Goal: Information Seeking & Learning: Learn about a topic

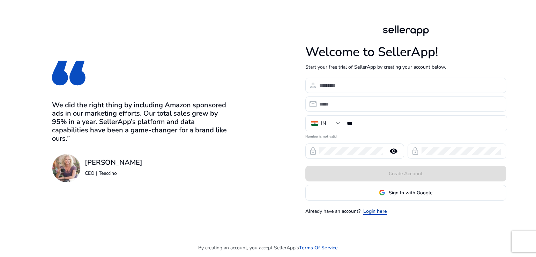
click at [370, 211] on link "Login here" at bounding box center [375, 211] width 24 height 7
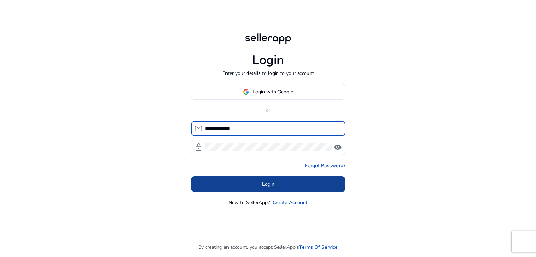
click at [269, 185] on span "Login" at bounding box center [268, 184] width 12 height 7
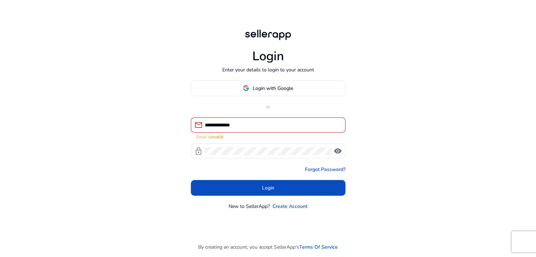
click at [254, 123] on input "**********" at bounding box center [272, 125] width 135 height 8
drag, startPoint x: 221, startPoint y: 126, endPoint x: 211, endPoint y: 126, distance: 10.1
click at [211, 126] on input "**********" at bounding box center [272, 125] width 135 height 8
type input "*"
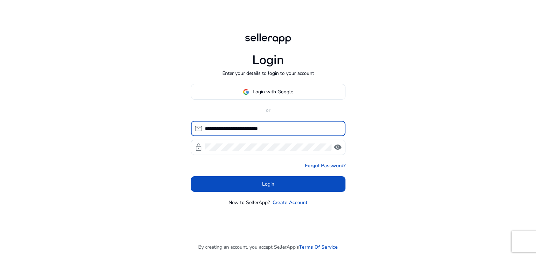
type input "**********"
click at [365, 119] on div "**********" at bounding box center [268, 128] width 536 height 257
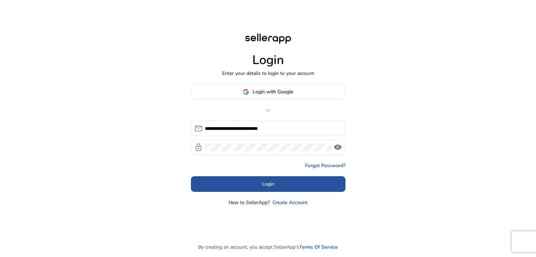
click at [272, 183] on span "Login" at bounding box center [268, 184] width 12 height 7
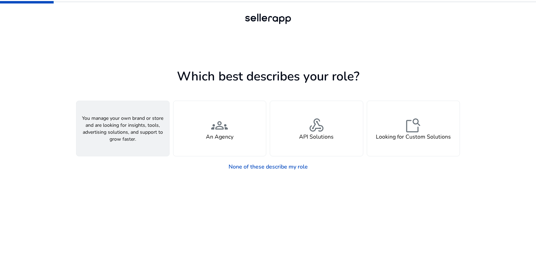
click at [125, 130] on span "person" at bounding box center [122, 125] width 17 height 17
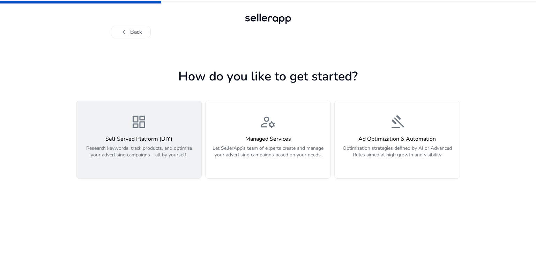
click at [144, 126] on span "dashboard" at bounding box center [138, 122] width 17 height 17
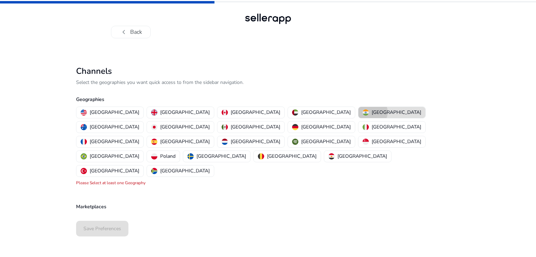
click at [372, 112] on p "[GEOGRAPHIC_DATA]" at bounding box center [397, 112] width 50 height 7
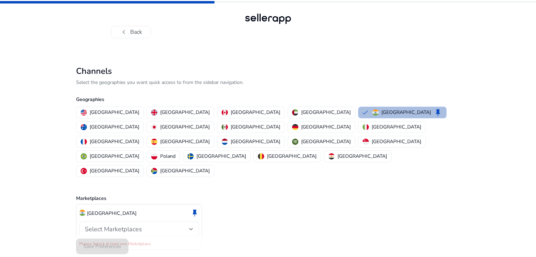
click at [127, 225] on span "Select Marketplaces" at bounding box center [113, 229] width 57 height 8
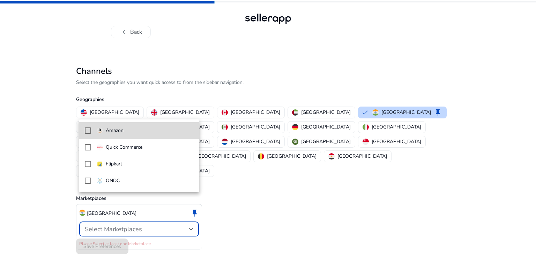
click at [126, 130] on span "Amazon" at bounding box center [145, 131] width 97 height 8
click at [118, 130] on p "Amazon" at bounding box center [115, 131] width 18 height 8
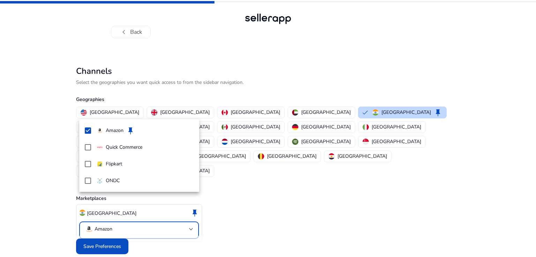
click at [102, 229] on div at bounding box center [268, 128] width 536 height 257
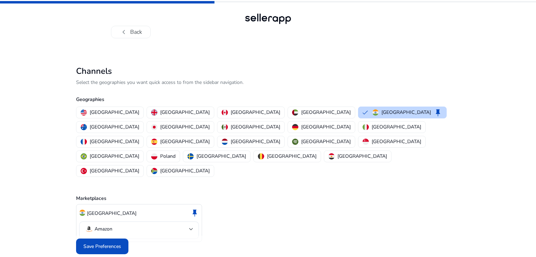
click at [102, 243] on span "Save Preferences" at bounding box center [102, 246] width 38 height 7
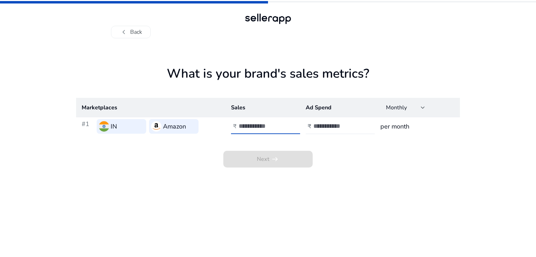
click at [247, 125] on input "number" at bounding box center [262, 126] width 47 height 8
click at [134, 29] on button "chevron_left Back" at bounding box center [131, 32] width 40 height 13
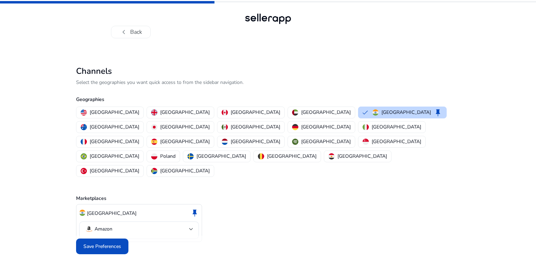
click at [262, 20] on div at bounding box center [268, 19] width 50 height 14
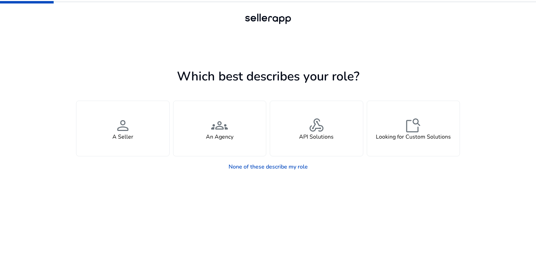
click at [292, 186] on app-seller-type "Which best describes your role? You manage your own brand or store and are look…" at bounding box center [268, 161] width 384 height 191
click at [287, 166] on link "None of these describe my role" at bounding box center [268, 167] width 90 height 14
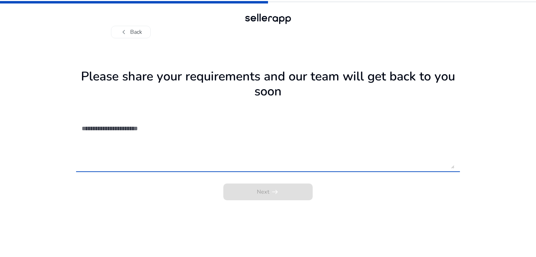
click at [141, 131] on textarea at bounding box center [268, 144] width 373 height 50
click at [137, 34] on button "chevron_left Back" at bounding box center [131, 32] width 40 height 13
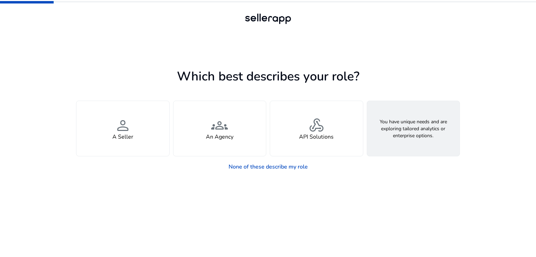
click at [411, 132] on span "feature_search" at bounding box center [413, 125] width 17 height 17
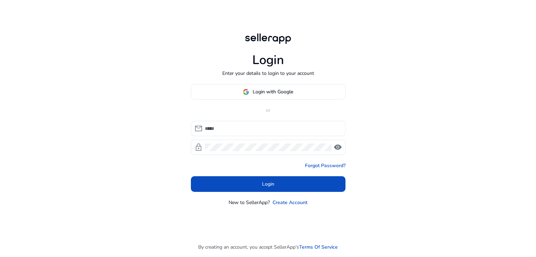
type input "**********"
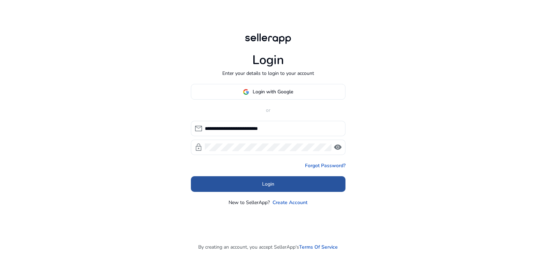
click at [267, 186] on span "Login" at bounding box center [268, 184] width 12 height 7
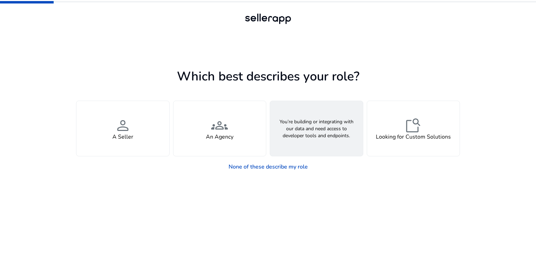
click at [313, 130] on span "webhook" at bounding box center [316, 125] width 17 height 17
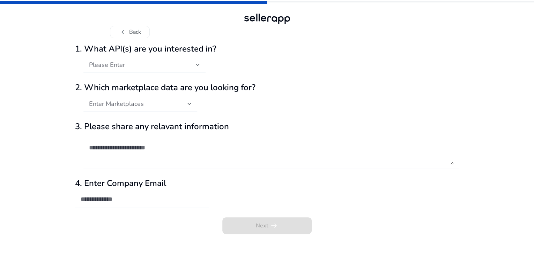
click at [170, 25] on div "chevron_left Back" at bounding box center [267, 25] width 314 height 27
click at [116, 69] on span "Please Enter" at bounding box center [107, 65] width 36 height 8
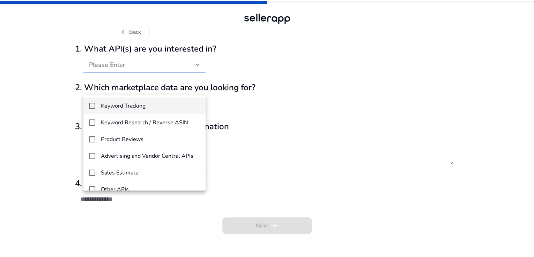
click at [126, 104] on h4 "Keyword Tracking" at bounding box center [123, 106] width 45 height 7
click at [239, 84] on div at bounding box center [267, 128] width 534 height 257
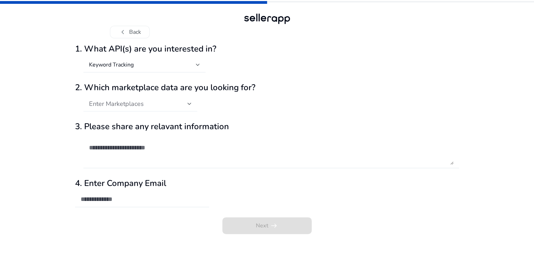
click at [123, 108] on span "Enter Marketplaces" at bounding box center [116, 104] width 55 height 8
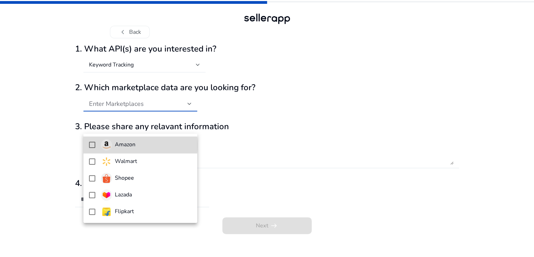
click at [119, 146] on h4 "Amazon" at bounding box center [125, 145] width 21 height 7
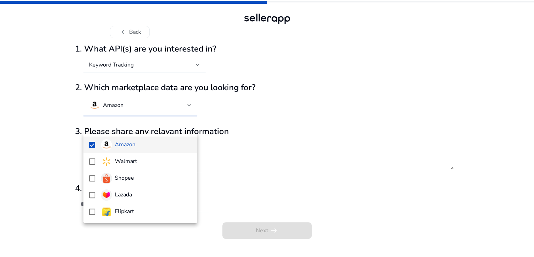
click at [213, 165] on div at bounding box center [267, 128] width 534 height 257
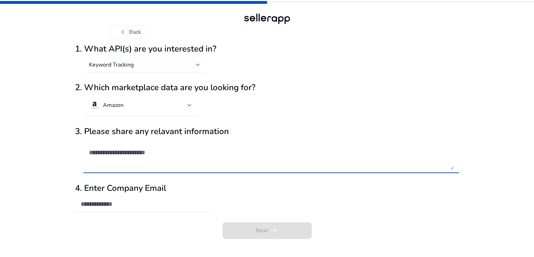
click at [138, 170] on textarea at bounding box center [271, 156] width 364 height 27
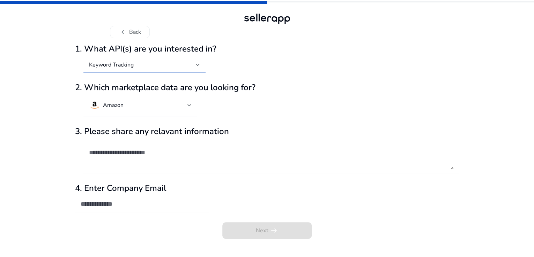
click at [136, 68] on mat-select-trigger "Keyword Tracking" at bounding box center [142, 64] width 107 height 7
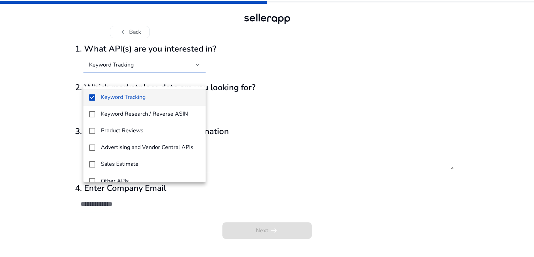
click at [136, 78] on div at bounding box center [267, 128] width 534 height 257
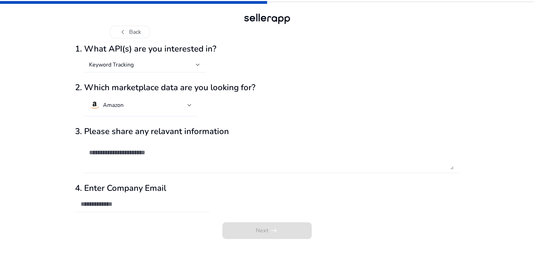
click at [109, 208] on input "email" at bounding box center [142, 205] width 123 height 8
click at [241, 212] on div "**********" at bounding box center [267, 202] width 384 height 36
click at [172, 208] on input "**********" at bounding box center [142, 205] width 123 height 8
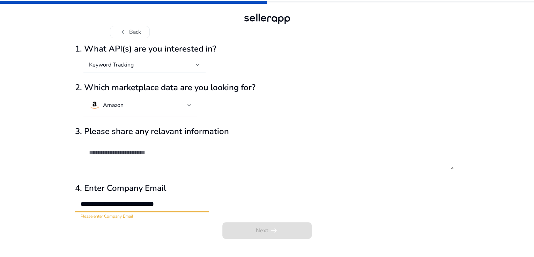
drag, startPoint x: 149, startPoint y: 218, endPoint x: 184, endPoint y: 218, distance: 35.2
click at [184, 208] on input "**********" at bounding box center [142, 205] width 123 height 8
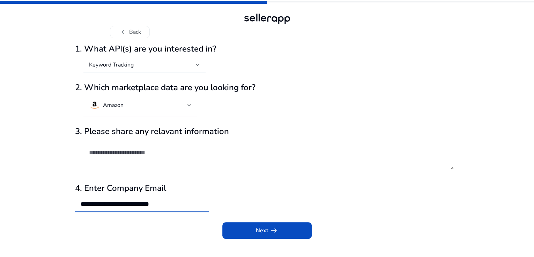
click at [159, 208] on input "**********" at bounding box center [142, 205] width 123 height 8
click at [158, 208] on input "**********" at bounding box center [142, 205] width 123 height 8
click at [223, 210] on div "**********" at bounding box center [267, 202] width 384 height 36
click at [154, 208] on input "**********" at bounding box center [142, 205] width 123 height 8
type input "**********"
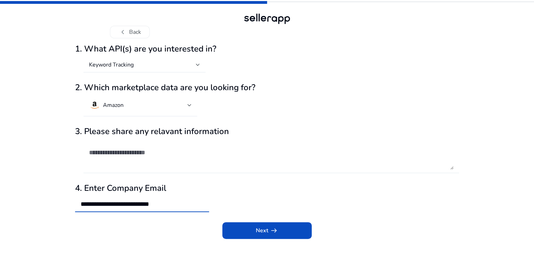
click at [190, 194] on h2 "4. Enter Company Email" at bounding box center [267, 189] width 384 height 10
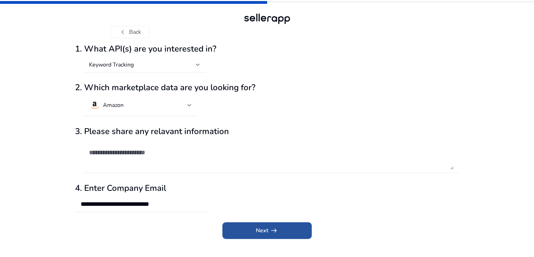
click at [270, 235] on span "arrow_right_alt" at bounding box center [274, 231] width 8 height 8
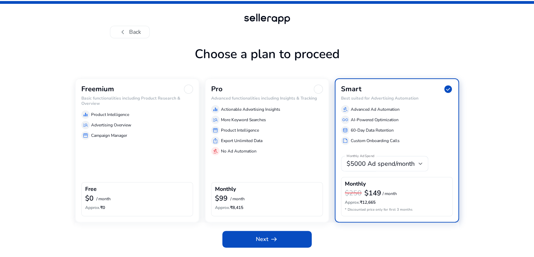
scroll to position [18, 0]
click at [188, 94] on div at bounding box center [188, 89] width 9 height 9
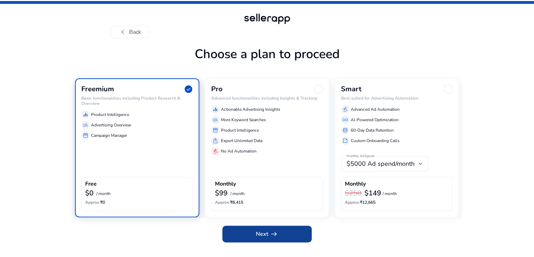
click at [260, 239] on span "Next arrow_right_alt" at bounding box center [267, 234] width 22 height 8
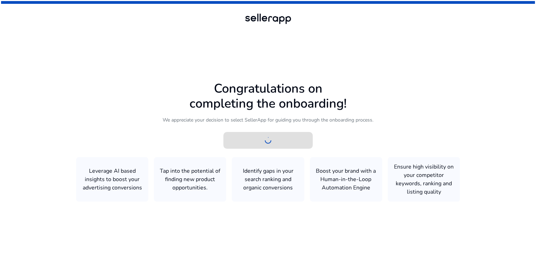
scroll to position [0, 0]
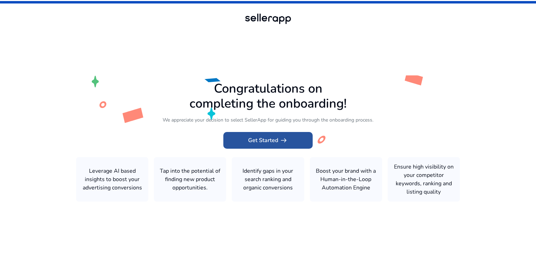
click at [268, 140] on span "Get Started arrow_right_alt" at bounding box center [268, 140] width 40 height 8
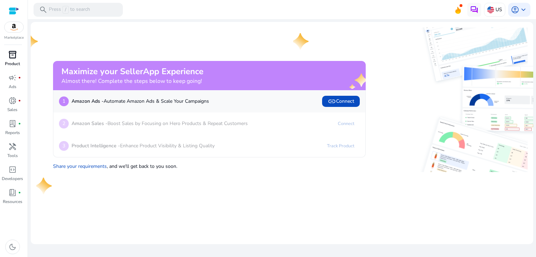
click at [13, 53] on span "inventory_2" at bounding box center [12, 55] width 8 height 8
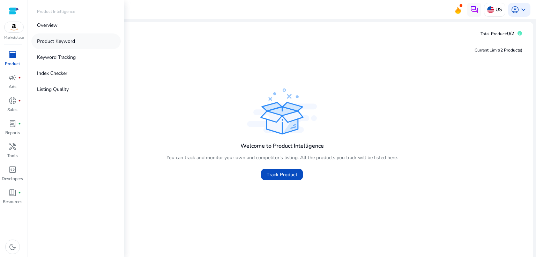
click at [67, 40] on p "Product Keyword" at bounding box center [56, 41] width 38 height 7
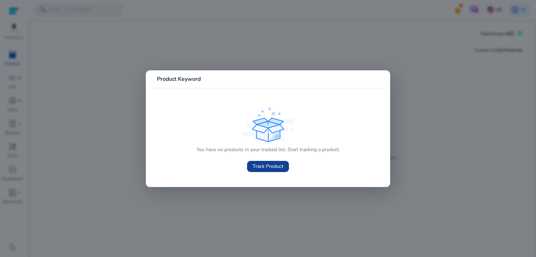
click at [269, 166] on span "Track Product" at bounding box center [268, 166] width 31 height 7
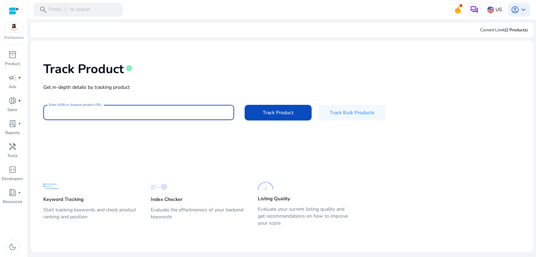
paste input "**********"
type input "**********"
drag, startPoint x: 195, startPoint y: 113, endPoint x: 28, endPoint y: 115, distance: 167.1
click at [28, 115] on mat-sidenav-content "**********" at bounding box center [282, 128] width 508 height 257
paste input "**********"
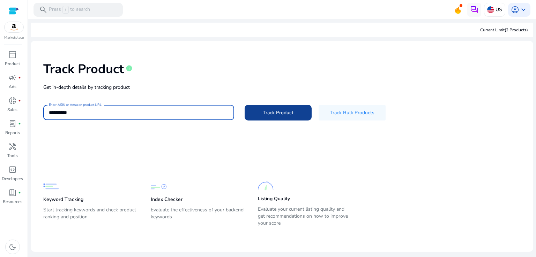
type input "**********"
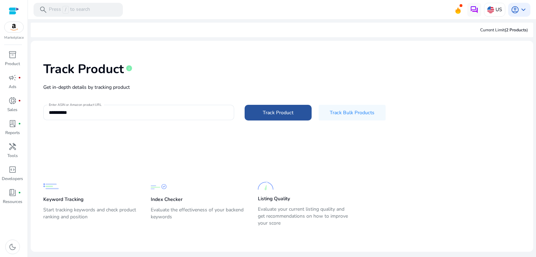
click at [286, 112] on span "Track Product" at bounding box center [278, 112] width 31 height 7
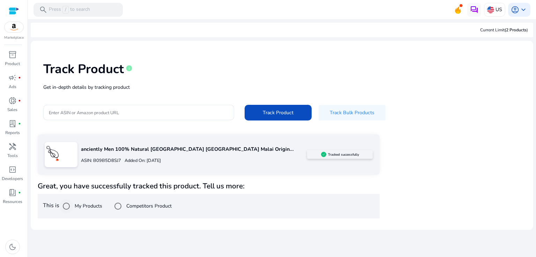
click at [86, 209] on label "My Products" at bounding box center [87, 206] width 29 height 7
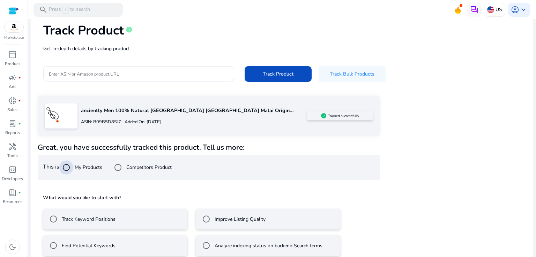
scroll to position [47, 0]
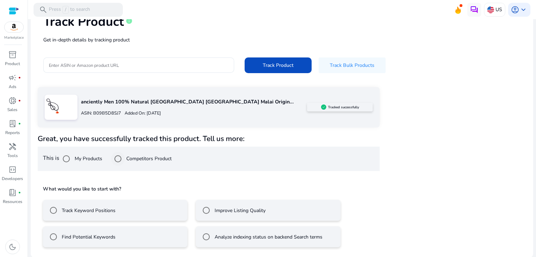
click at [154, 161] on label "Competitors Product" at bounding box center [148, 158] width 47 height 7
click at [114, 210] on label "Finding Converting Keywords" at bounding box center [93, 210] width 66 height 7
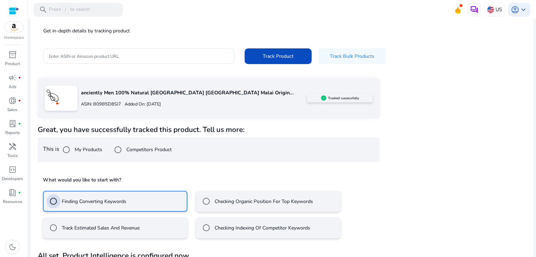
scroll to position [78, 0]
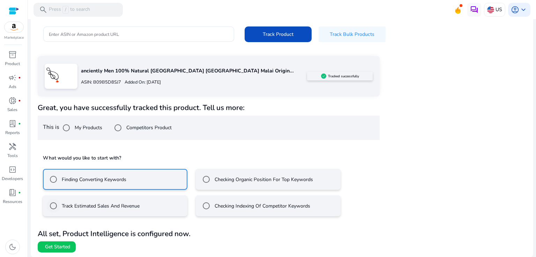
click at [75, 208] on label "Track Estimated Sales And Revenue" at bounding box center [99, 206] width 79 height 7
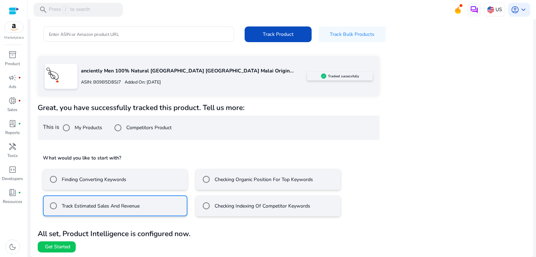
click at [81, 180] on label "Finding Converting Keywords" at bounding box center [93, 179] width 66 height 7
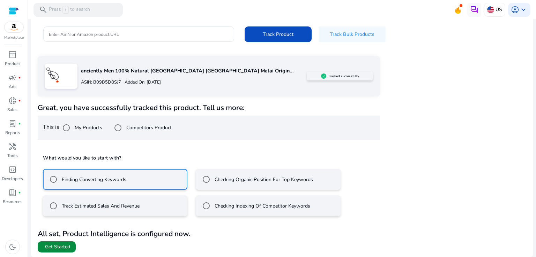
click at [64, 247] on span "Get Started" at bounding box center [57, 247] width 25 height 7
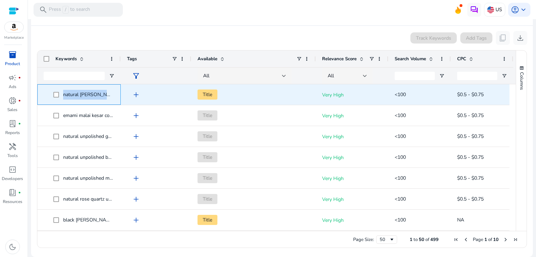
drag, startPoint x: 109, startPoint y: 95, endPoint x: 60, endPoint y: 95, distance: 48.8
click at [60, 95] on span "natural ebony wood" at bounding box center [83, 95] width 61 height 14
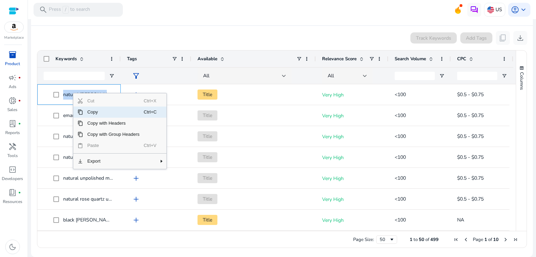
click at [91, 113] on span "Copy" at bounding box center [113, 112] width 61 height 11
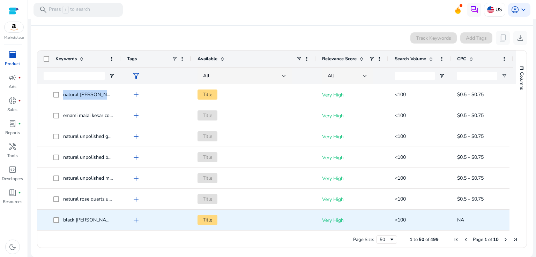
click at [134, 219] on span "add" at bounding box center [136, 220] width 8 height 8
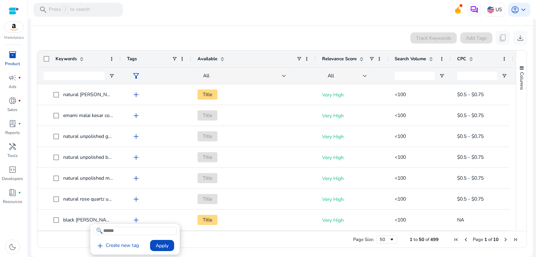
click at [135, 219] on div at bounding box center [268, 128] width 536 height 257
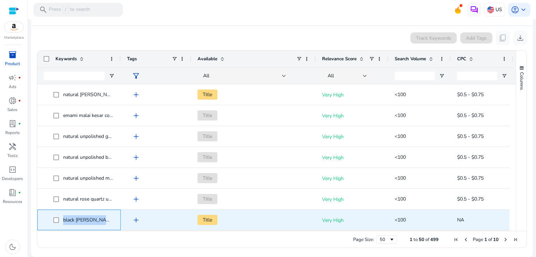
drag, startPoint x: 91, startPoint y: 222, endPoint x: 60, endPoint y: 222, distance: 31.1
click at [60, 222] on span "black ebony wood" at bounding box center [83, 220] width 61 height 14
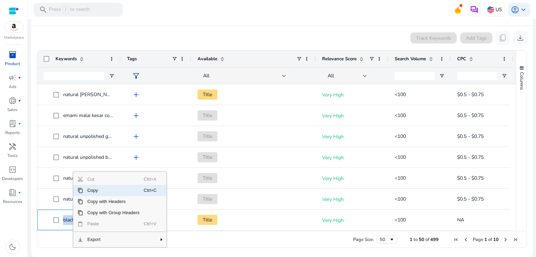
click at [96, 189] on span "Copy" at bounding box center [113, 190] width 61 height 11
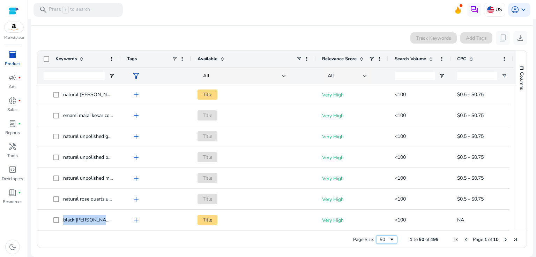
click at [389, 238] on span "Page Size" at bounding box center [392, 240] width 6 height 6
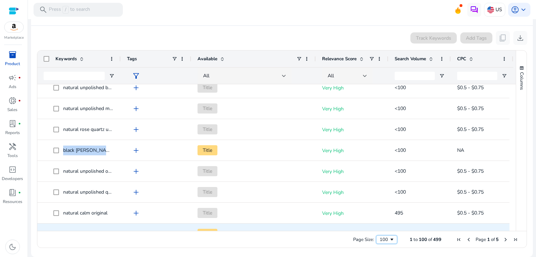
scroll to position [244, 0]
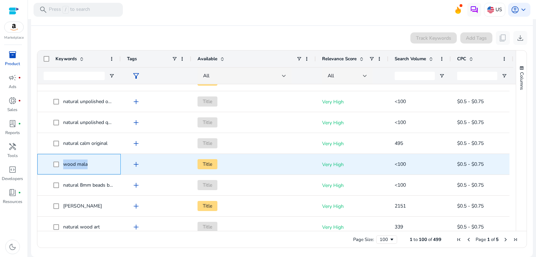
drag, startPoint x: 89, startPoint y: 165, endPoint x: 66, endPoint y: 164, distance: 23.7
click at [63, 165] on span "wood mala" at bounding box center [83, 164] width 61 height 14
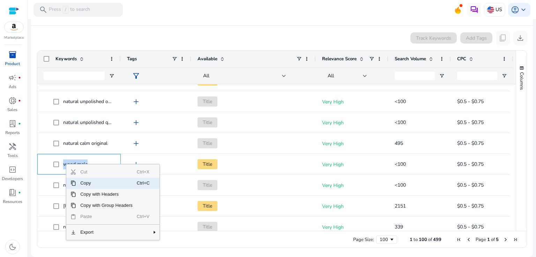
click at [84, 186] on span "Copy" at bounding box center [106, 183] width 61 height 11
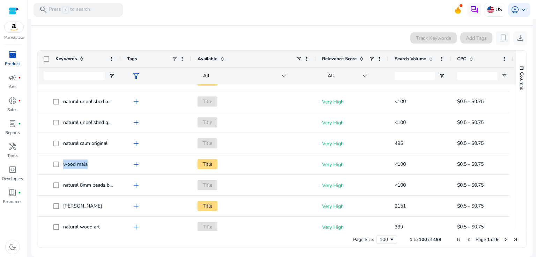
click at [279, 246] on div "Page Size: 100 1 to 100 of 499 Page 1 of 5" at bounding box center [281, 239] width 489 height 17
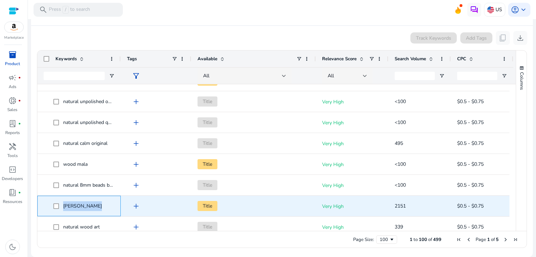
click at [59, 204] on span "ebony wood" at bounding box center [83, 206] width 61 height 14
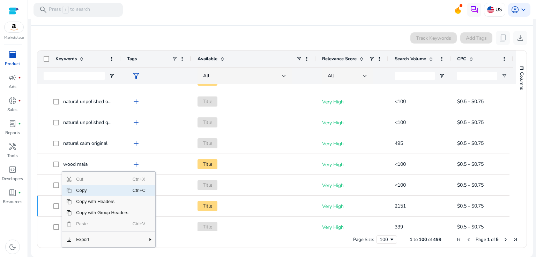
click at [78, 192] on span "Copy" at bounding box center [102, 190] width 61 height 11
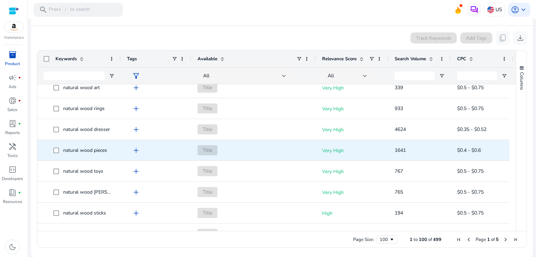
scroll to position [415, 0]
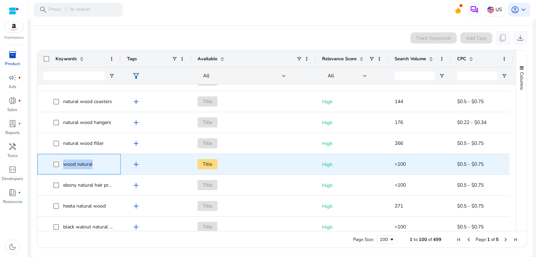
drag, startPoint x: 112, startPoint y: 164, endPoint x: 62, endPoint y: 165, distance: 49.6
click at [62, 165] on span "wood natural" at bounding box center [83, 164] width 61 height 14
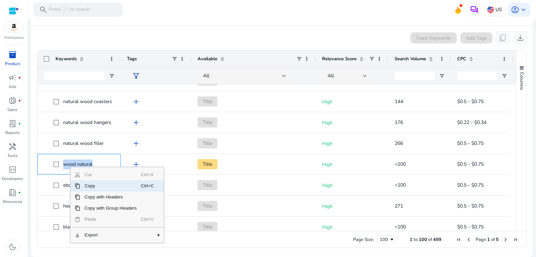
click at [86, 186] on span "Copy" at bounding box center [110, 186] width 61 height 11
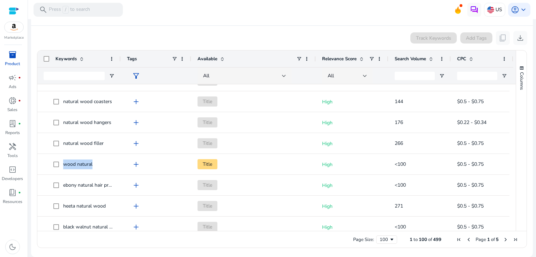
click at [265, 247] on div "Page Size: 100 1 to 100 of 499 Page 1 of 5" at bounding box center [281, 239] width 489 height 17
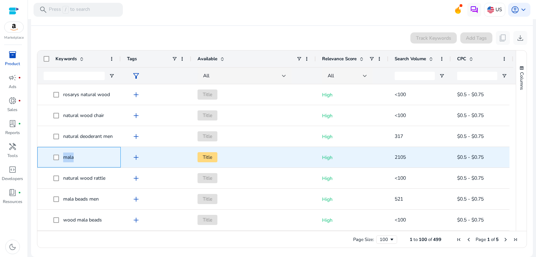
drag, startPoint x: 88, startPoint y: 156, endPoint x: 71, endPoint y: 154, distance: 17.6
click at [61, 154] on span "mala" at bounding box center [83, 157] width 61 height 14
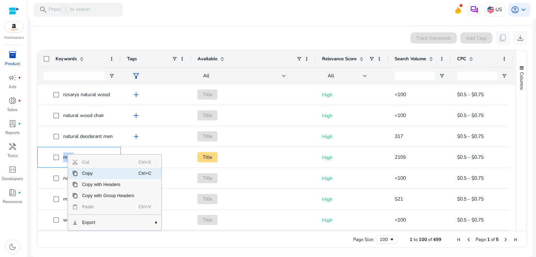
click at [83, 172] on span "Copy" at bounding box center [108, 173] width 61 height 11
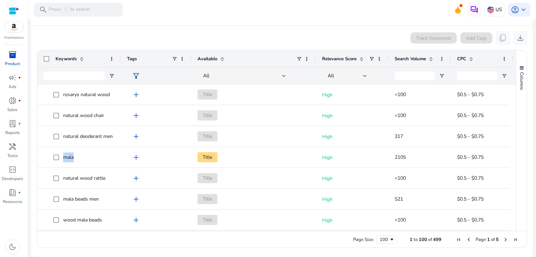
click at [251, 242] on div "Page Size: 100 1 to 100 of 499 Page 1 of 5" at bounding box center [281, 239] width 489 height 17
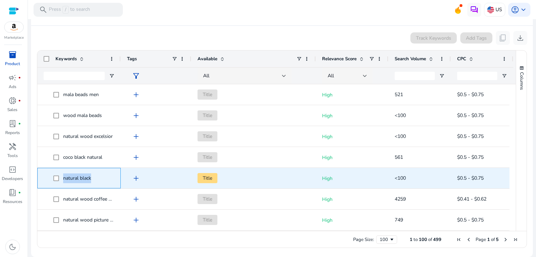
drag, startPoint x: 94, startPoint y: 179, endPoint x: 63, endPoint y: 179, distance: 30.4
click at [63, 179] on span "natural black" at bounding box center [83, 178] width 61 height 14
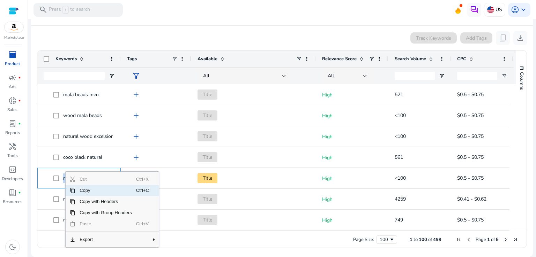
click at [81, 192] on span "Copy" at bounding box center [105, 190] width 61 height 11
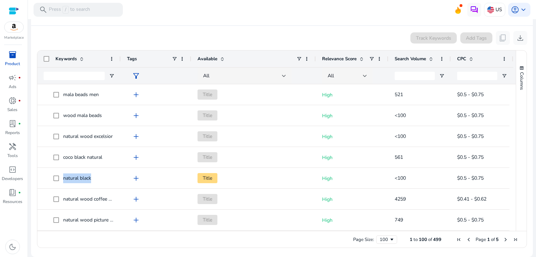
click at [272, 246] on div "Page Size: 100 1 to 100 of 499 Page 1 of 5" at bounding box center [281, 239] width 489 height 17
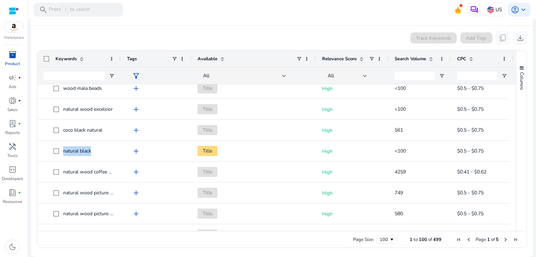
click at [503, 238] on span "Next Page" at bounding box center [506, 240] width 6 height 6
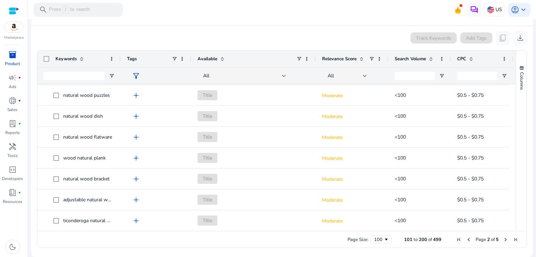
click at [503, 239] on span "Next Page" at bounding box center [506, 240] width 6 height 6
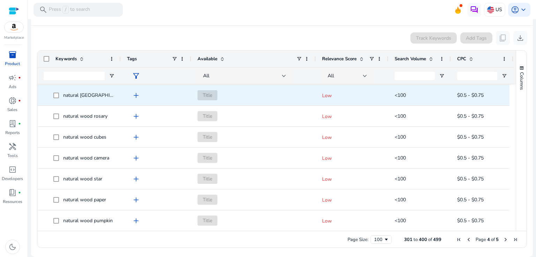
scroll to position [1946, 0]
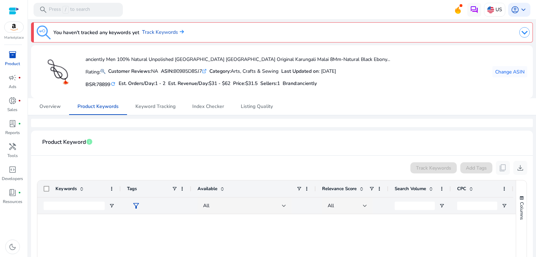
scroll to position [1946, 0]
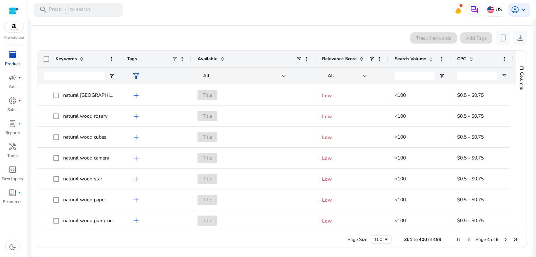
click at [503, 239] on span "Next Page" at bounding box center [506, 240] width 6 height 6
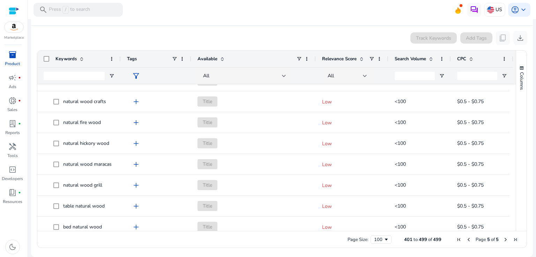
scroll to position [0, 0]
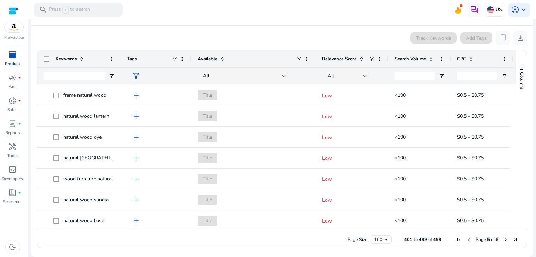
click at [456, 239] on span "First Page" at bounding box center [459, 240] width 6 height 6
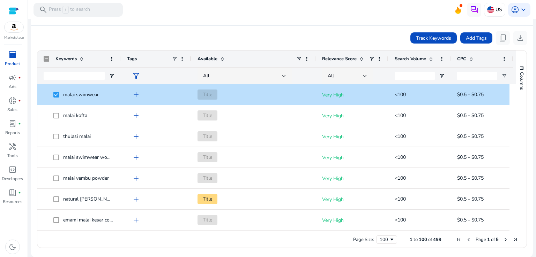
drag, startPoint x: 426, startPoint y: 37, endPoint x: 276, endPoint y: 25, distance: 151.1
click at [276, 26] on app-product-keyword-grid "Track Keywords Add Tags content_copy download Press SPACE to deselect this row.…" at bounding box center [282, 139] width 491 height 226
click at [421, 36] on span "Track Keywords" at bounding box center [433, 38] width 35 height 7
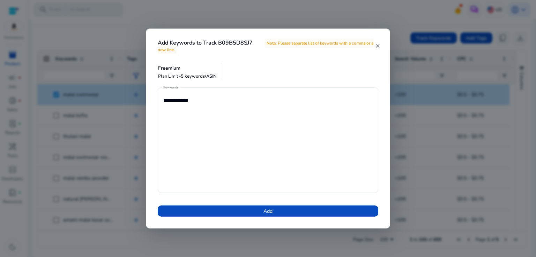
click at [377, 46] on mat-icon "close" at bounding box center [377, 46] width 6 height 6
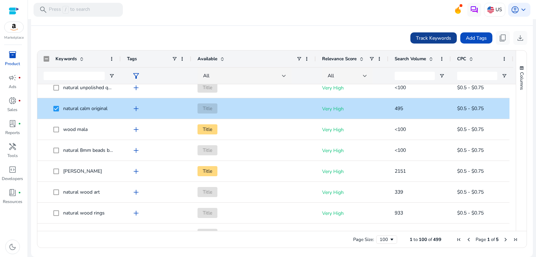
click at [430, 39] on span "Track Keywords" at bounding box center [433, 38] width 35 height 7
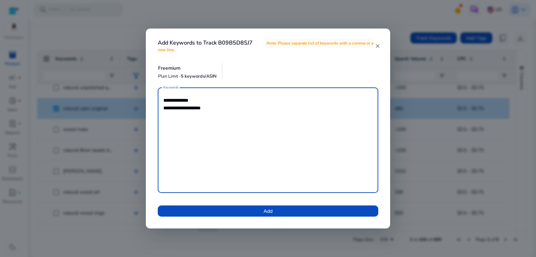
drag, startPoint x: 214, startPoint y: 108, endPoint x: 148, endPoint y: 108, distance: 66.3
click at [148, 108] on div "**********" at bounding box center [268, 129] width 244 height 200
click at [226, 115] on textarea "**********" at bounding box center [267, 140] width 209 height 99
click at [376, 45] on mat-icon "close" at bounding box center [377, 46] width 6 height 6
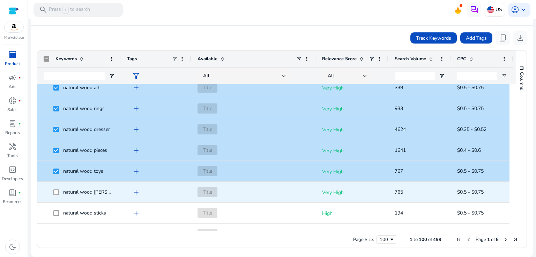
click at [56, 186] on span at bounding box center [58, 192] width 10 height 14
click at [59, 196] on span at bounding box center [58, 192] width 10 height 14
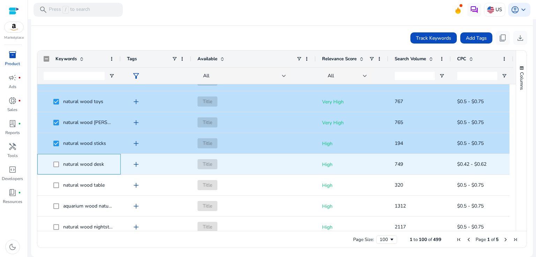
click at [52, 164] on span "natural wood desk" at bounding box center [79, 164] width 71 height 14
click at [58, 166] on span at bounding box center [58, 164] width 10 height 14
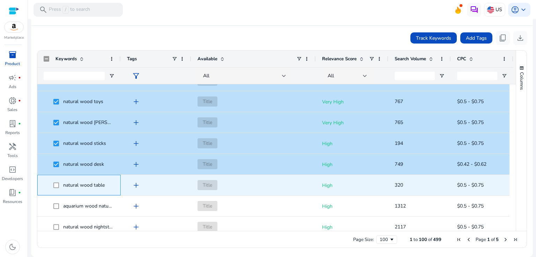
click at [55, 189] on span at bounding box center [58, 185] width 10 height 14
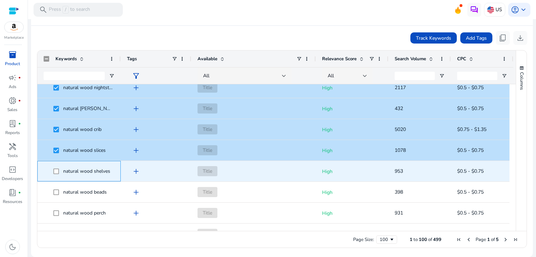
click at [55, 174] on span at bounding box center [58, 171] width 10 height 14
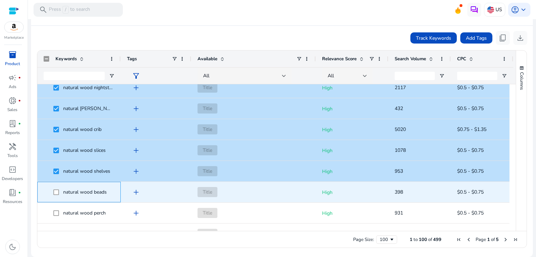
click at [59, 194] on span at bounding box center [58, 192] width 10 height 14
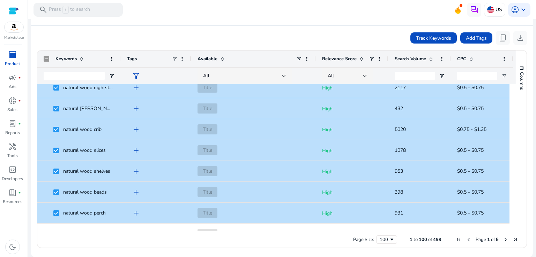
click at [126, 35] on div "Track Keywords Add Tags content_copy download" at bounding box center [282, 38] width 491 height 14
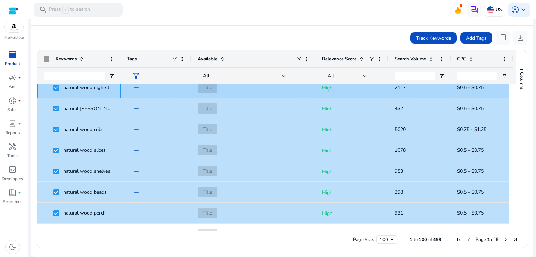
click at [61, 88] on span at bounding box center [58, 88] width 10 height 14
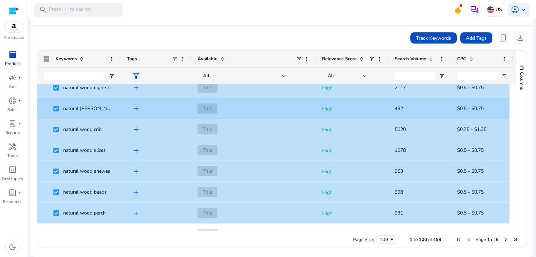
click at [54, 111] on span at bounding box center [58, 109] width 10 height 14
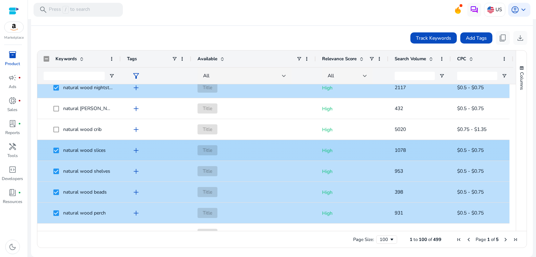
click at [54, 146] on span at bounding box center [58, 150] width 10 height 14
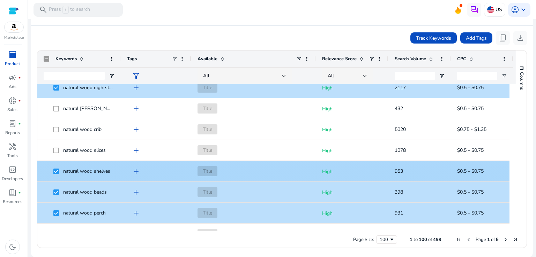
click at [58, 175] on span at bounding box center [58, 171] width 10 height 14
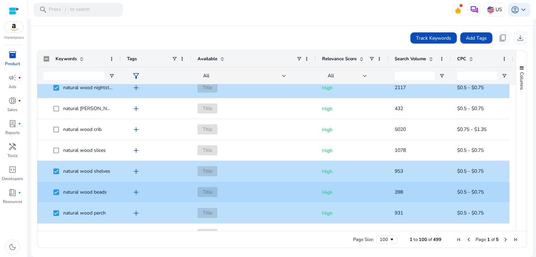
click at [54, 199] on div "natural wood beads" at bounding box center [79, 192] width 71 height 20
click at [54, 195] on span at bounding box center [58, 192] width 10 height 14
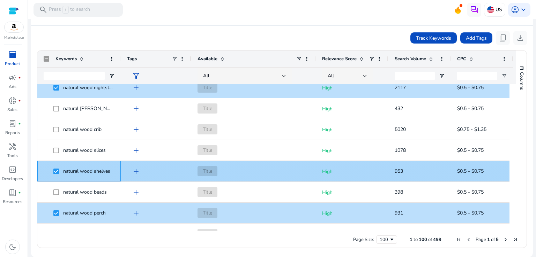
click at [58, 175] on span at bounding box center [58, 171] width 10 height 14
click at [57, 174] on span at bounding box center [58, 171] width 10 height 14
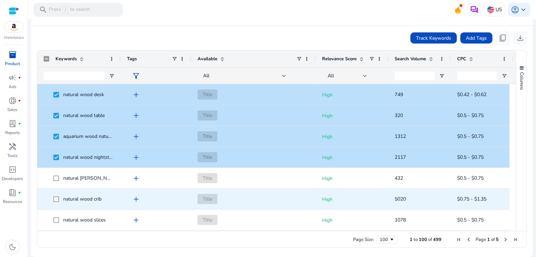
scroll to position [477, 0]
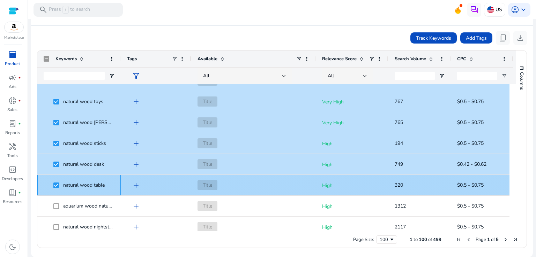
click at [57, 192] on span at bounding box center [58, 185] width 10 height 14
click at [57, 182] on span at bounding box center [58, 185] width 10 height 14
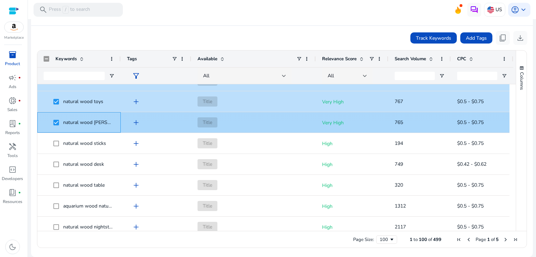
click at [56, 125] on span at bounding box center [58, 122] width 10 height 14
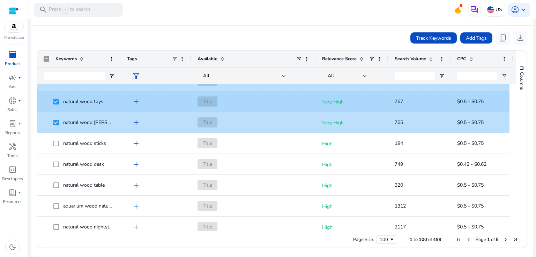
click at [57, 107] on span at bounding box center [58, 102] width 10 height 14
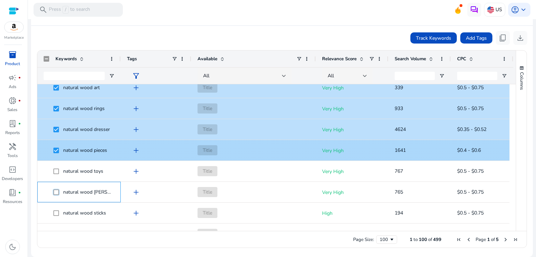
scroll to position [354, 0]
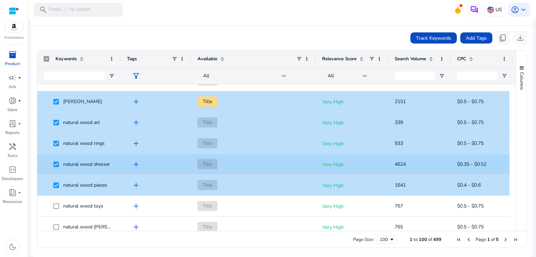
click at [59, 164] on span at bounding box center [58, 164] width 10 height 14
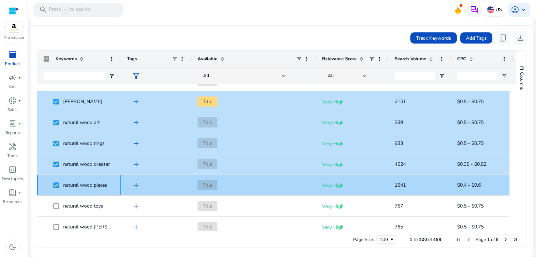
click at [53, 192] on div "natural wood pieces" at bounding box center [79, 185] width 71 height 20
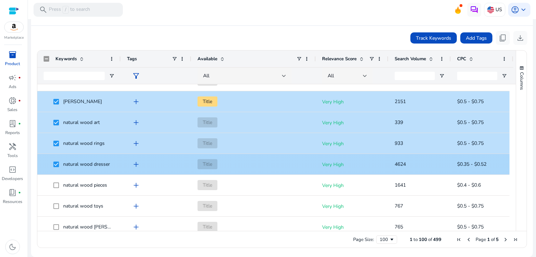
click at [55, 167] on span at bounding box center [58, 164] width 10 height 14
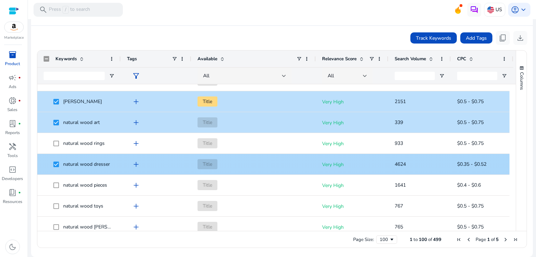
click at [57, 169] on span at bounding box center [58, 164] width 10 height 14
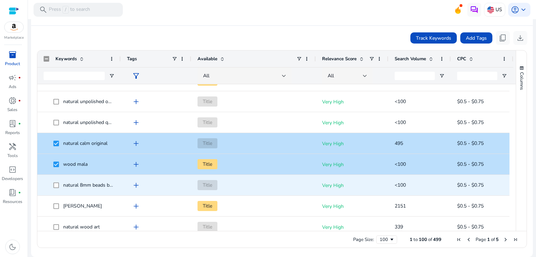
click at [60, 184] on span at bounding box center [58, 185] width 10 height 14
click at [60, 186] on span at bounding box center [58, 185] width 10 height 14
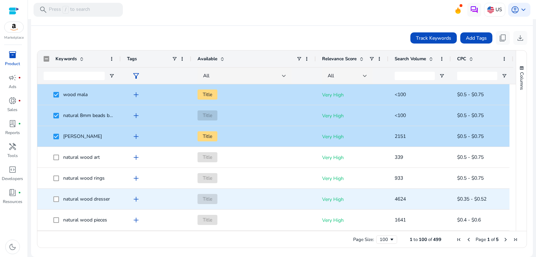
click at [54, 203] on span at bounding box center [58, 199] width 10 height 14
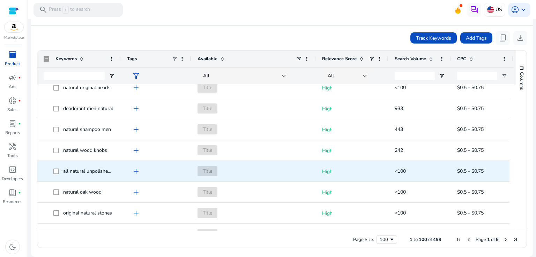
click at [77, 168] on span "all natural unpolished amber teething necklace" at bounding box center [124, 171] width 122 height 7
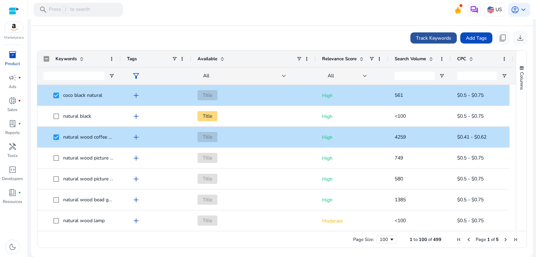
click at [416, 35] on span "Track Keywords" at bounding box center [433, 38] width 35 height 7
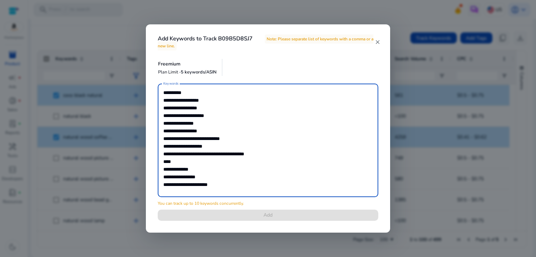
drag, startPoint x: 163, startPoint y: 91, endPoint x: 229, endPoint y: 182, distance: 111.5
click at [237, 197] on mat-form-field "**********" at bounding box center [268, 144] width 220 height 121
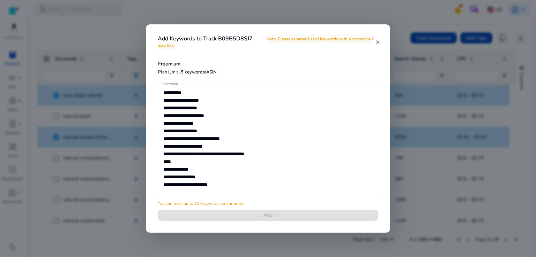
click at [374, 41] on mat-icon "close" at bounding box center [377, 42] width 6 height 6
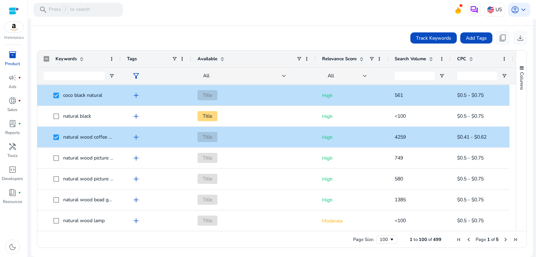
click at [503, 239] on span "Next Page" at bounding box center [506, 240] width 6 height 6
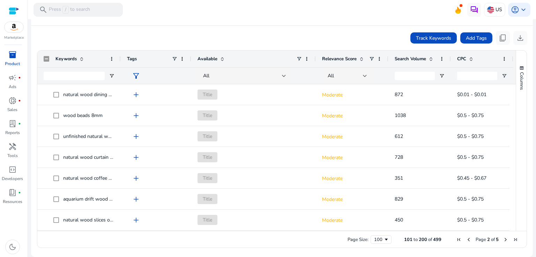
click at [467, 239] on span "Previous Page" at bounding box center [469, 240] width 6 height 6
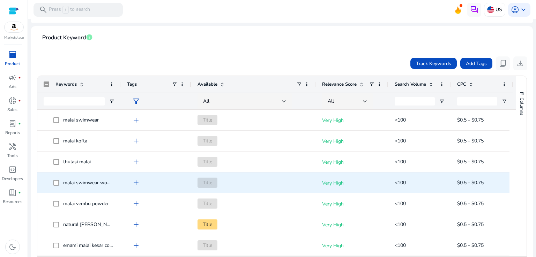
scroll to position [130, 0]
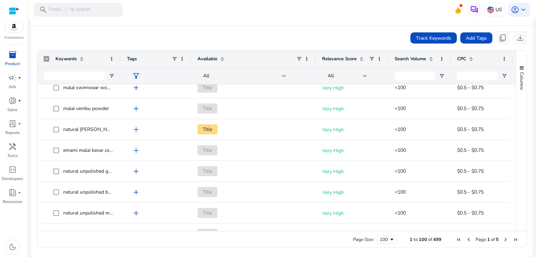
click at [503, 239] on span "Next Page" at bounding box center [506, 240] width 6 height 6
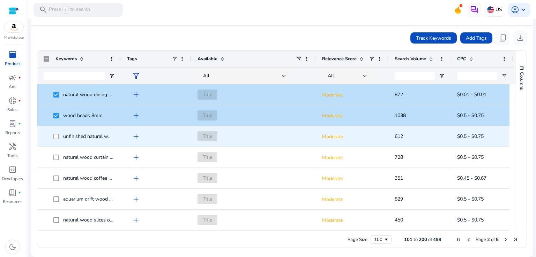
click at [56, 129] on span at bounding box center [58, 136] width 10 height 14
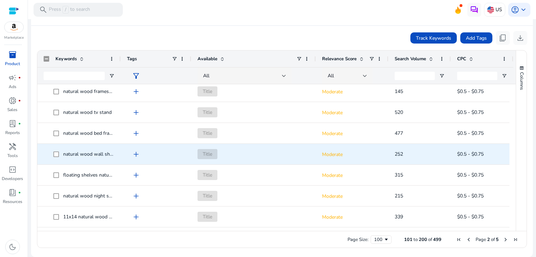
scroll to position [279, 0]
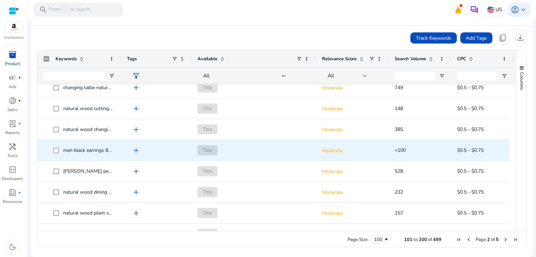
click at [77, 150] on span "men black earrings 8mm" at bounding box center [89, 150] width 53 height 7
click at [49, 150] on span "men black earrings 8mm" at bounding box center [79, 150] width 71 height 14
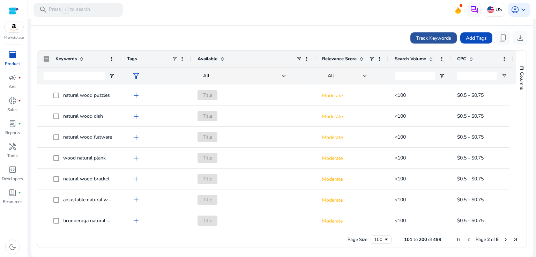
click at [419, 38] on span "Track Keywords" at bounding box center [433, 38] width 35 height 7
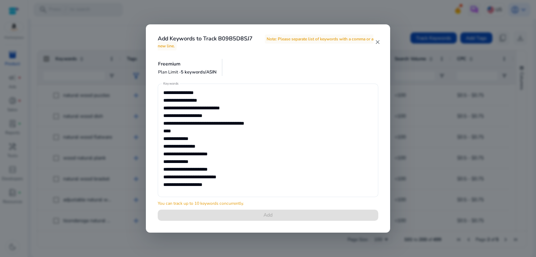
drag, startPoint x: 163, startPoint y: 162, endPoint x: 168, endPoint y: 164, distance: 5.8
click at [220, 180] on div "**********" at bounding box center [268, 141] width 220 height 114
drag, startPoint x: 163, startPoint y: 160, endPoint x: 197, endPoint y: 171, distance: 35.3
click at [219, 182] on div "**********" at bounding box center [268, 141] width 220 height 114
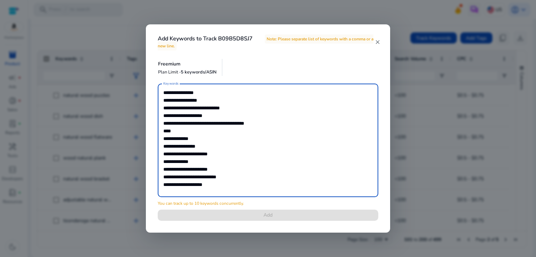
click at [164, 161] on textarea "**********" at bounding box center [267, 140] width 209 height 107
drag, startPoint x: 164, startPoint y: 162, endPoint x: 216, endPoint y: 183, distance: 56.4
click at [220, 186] on textarea "**********" at bounding box center [267, 140] width 209 height 107
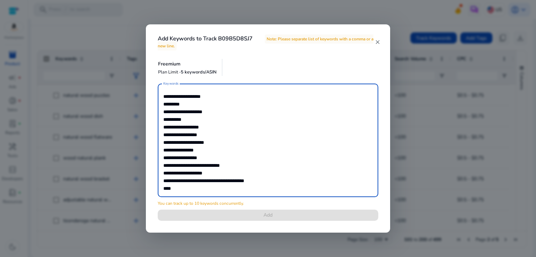
click at [166, 100] on textarea "**********" at bounding box center [267, 140] width 209 height 107
click at [170, 105] on textarea "**********" at bounding box center [267, 140] width 209 height 107
drag, startPoint x: 277, startPoint y: 217, endPoint x: 274, endPoint y: 216, distance: 4.1
click at [277, 217] on div "**********" at bounding box center [267, 157] width 237 height 146
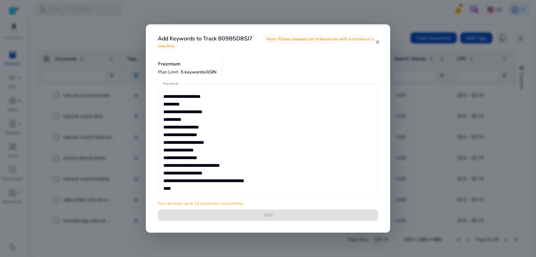
click at [189, 102] on textarea "**********" at bounding box center [267, 140] width 209 height 107
click at [377, 41] on mat-icon "close" at bounding box center [377, 42] width 6 height 6
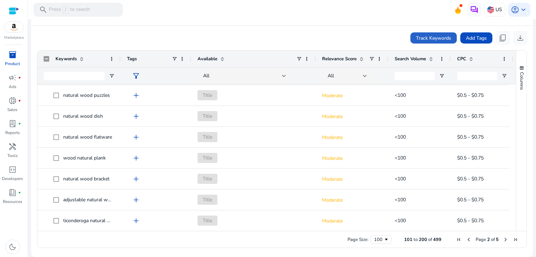
click at [503, 240] on span "Next Page" at bounding box center [506, 240] width 6 height 6
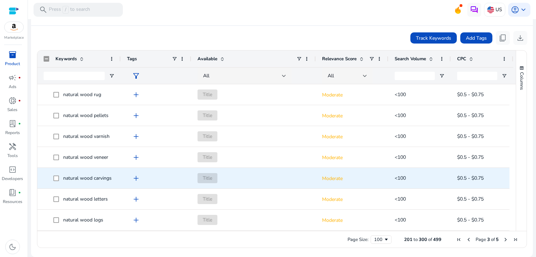
scroll to position [1082, 0]
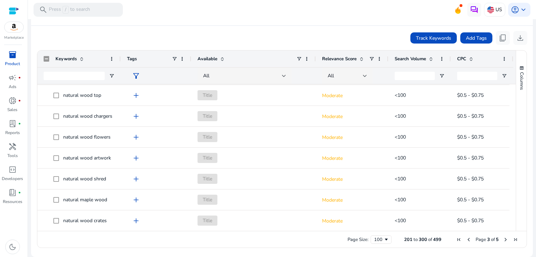
click at [503, 239] on span "Next Page" at bounding box center [506, 240] width 6 height 6
click at [275, 23] on mat-card-header "Product Keyword info" at bounding box center [282, 16] width 491 height 20
click at [248, 35] on div "Track Keywords Add Tags content_copy download" at bounding box center [282, 38] width 491 height 14
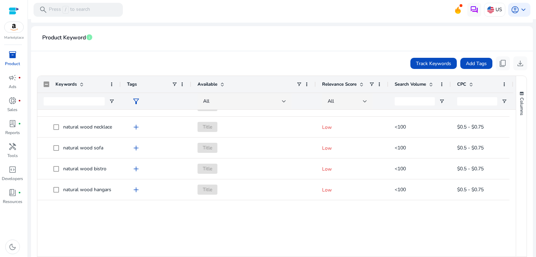
scroll to position [696, 0]
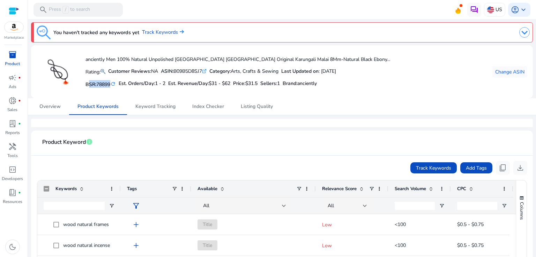
drag, startPoint x: 86, startPoint y: 86, endPoint x: 115, endPoint y: 90, distance: 29.0
click at [115, 90] on div "anciently Men 100% Natural Unpolished Karungali Malai Original Karungali Malai …" at bounding box center [213, 72] width 353 height 42
click at [124, 87] on div "Est. Orders/Day: 1 - 2" at bounding box center [142, 83] width 47 height 10
drag, startPoint x: 121, startPoint y: 84, endPoint x: 171, endPoint y: 87, distance: 49.6
click at [171, 87] on div "BSR: 78899 refresh Est. Orders/Day: 1 - 2 Est. Revenue/Day: $31 - $62 Price: $3…" at bounding box center [237, 84] width 305 height 12
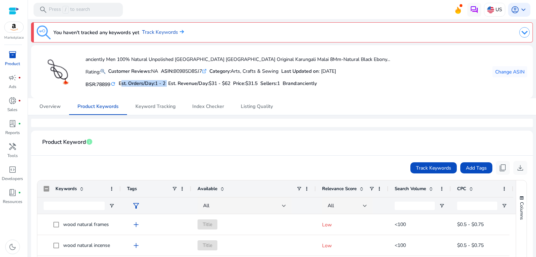
click at [171, 85] on h5 "Est. Revenue/Day: $31 - $62" at bounding box center [199, 84] width 62 height 6
drag, startPoint x: 171, startPoint y: 84, endPoint x: 237, endPoint y: 86, distance: 66.0
click at [237, 86] on div "BSR: 78899 refresh Est. Orders/Day: 1 - 2 Est. Revenue/Day: $31 - $62 Price: $3…" at bounding box center [237, 84] width 305 height 12
click at [271, 95] on mat-card "anciently Men 100% Natural Unpolished Karungali Malai Original Karungali Malai …" at bounding box center [282, 71] width 502 height 53
drag, startPoint x: 241, startPoint y: 84, endPoint x: 291, endPoint y: 85, distance: 50.3
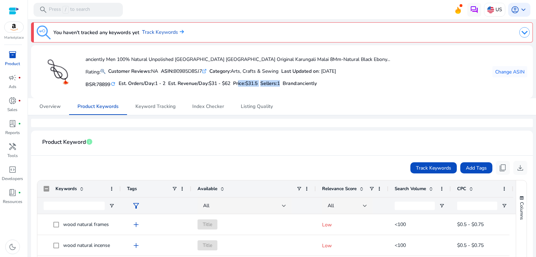
click at [291, 85] on div "BSR: 78899 refresh Est. Orders/Day: 1 - 2 Est. Revenue/Day: $31 - $62 Price: $3…" at bounding box center [237, 84] width 305 height 12
click at [172, 137] on mat-card-header "Product Keyword info" at bounding box center [282, 146] width 491 height 20
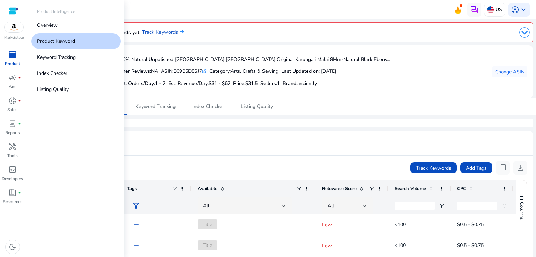
click at [17, 58] on div "inventory_2" at bounding box center [13, 54] width 20 height 11
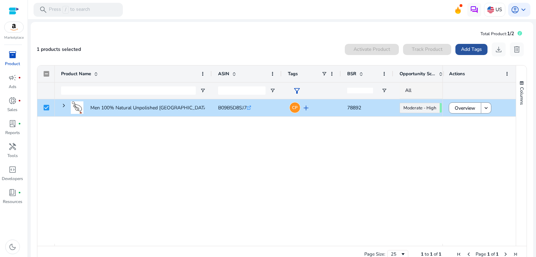
click at [470, 49] on span "Add Tags" at bounding box center [471, 49] width 21 height 7
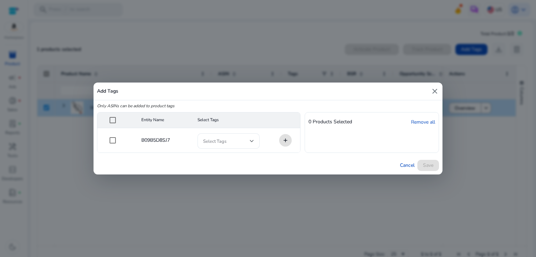
click at [435, 91] on mat-icon "close" at bounding box center [435, 91] width 8 height 8
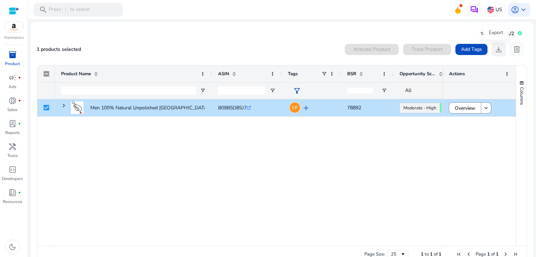
click at [496, 49] on span "download" at bounding box center [498, 49] width 8 height 8
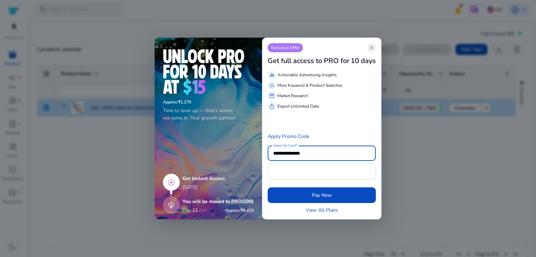
click at [370, 50] on span "close" at bounding box center [372, 48] width 6 height 6
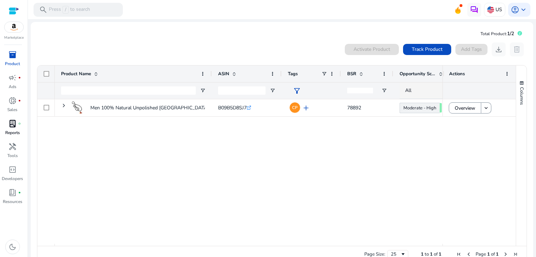
click at [10, 125] on span "lab_profile" at bounding box center [12, 124] width 8 height 8
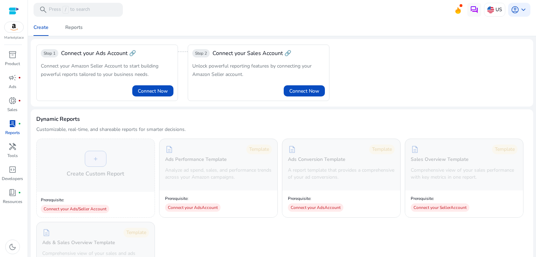
scroll to position [35, 0]
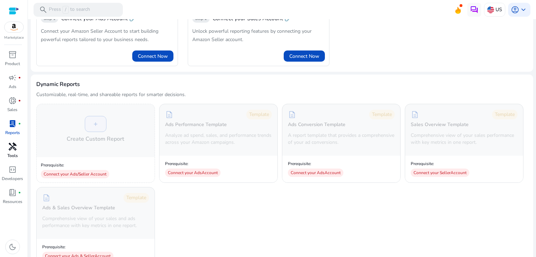
click at [14, 152] on div "handyman" at bounding box center [13, 146] width 20 height 11
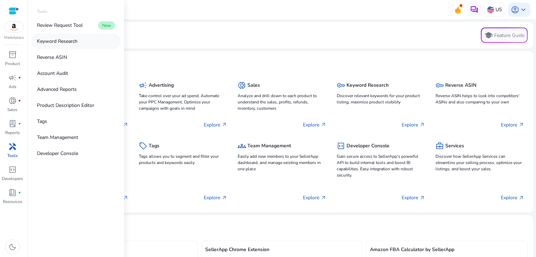
click at [72, 38] on p "Keyword Research" at bounding box center [57, 41] width 40 height 7
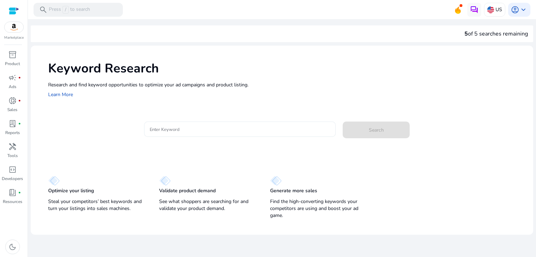
click at [167, 128] on input "Enter Keyword" at bounding box center [240, 130] width 181 height 8
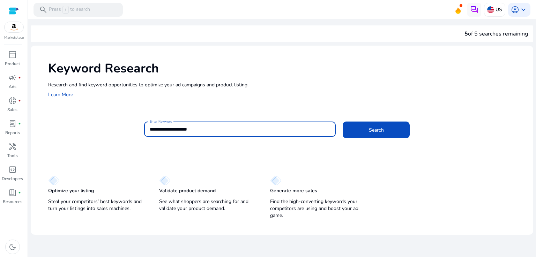
type input "**********"
click at [343, 122] on button "Search" at bounding box center [376, 130] width 67 height 17
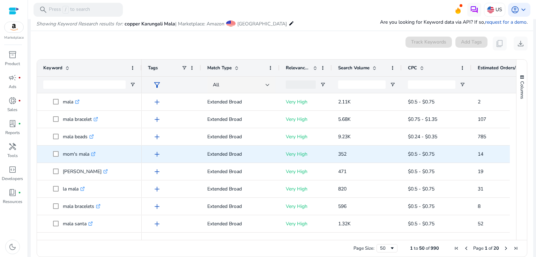
scroll to position [83, 0]
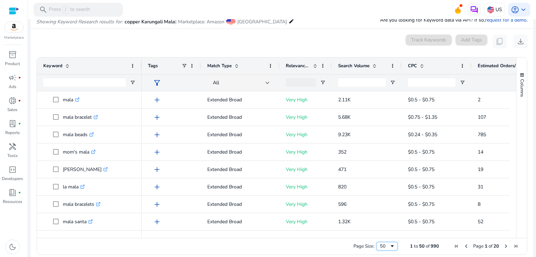
click at [390, 246] on span "Page Size" at bounding box center [392, 247] width 6 height 6
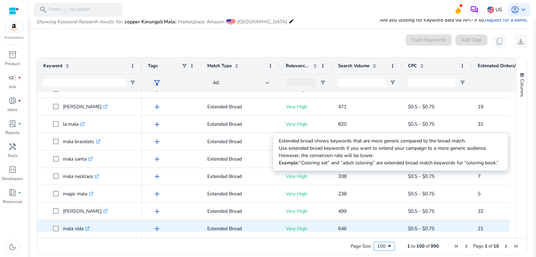
scroll to position [140, 0]
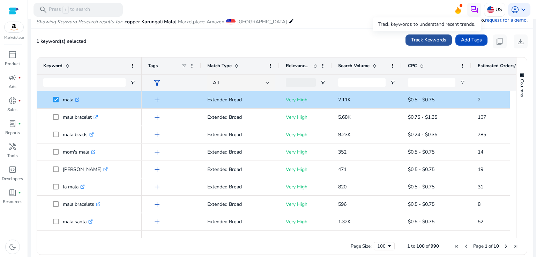
click at [435, 40] on span "Track Keywords" at bounding box center [428, 39] width 35 height 7
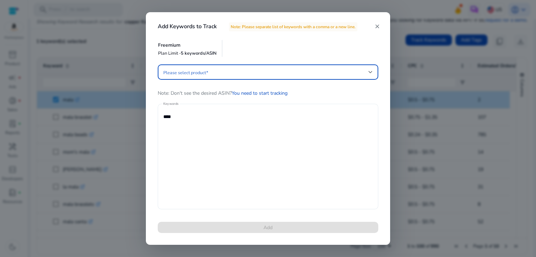
click at [171, 116] on textarea "****" at bounding box center [267, 156] width 209 height 99
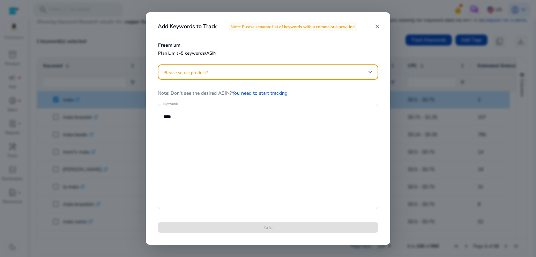
click at [194, 73] on span at bounding box center [265, 72] width 205 height 8
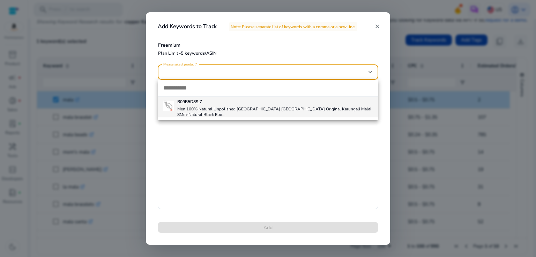
click at [194, 103] on h5 "B09B5D8SJ7" at bounding box center [274, 102] width 195 height 6
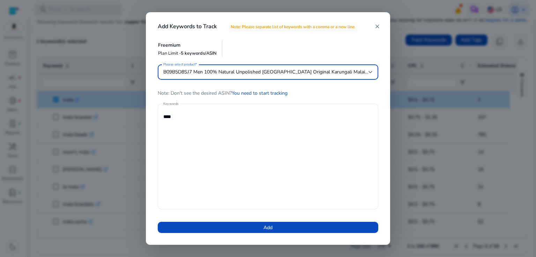
click at [170, 119] on textarea "****" at bounding box center [267, 156] width 209 height 99
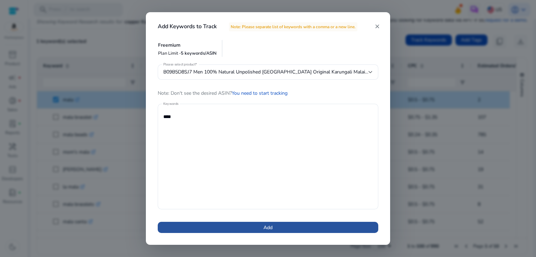
click at [269, 228] on span "Add" at bounding box center [267, 227] width 9 height 7
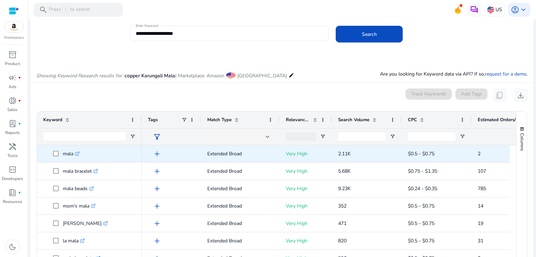
scroll to position [83, 0]
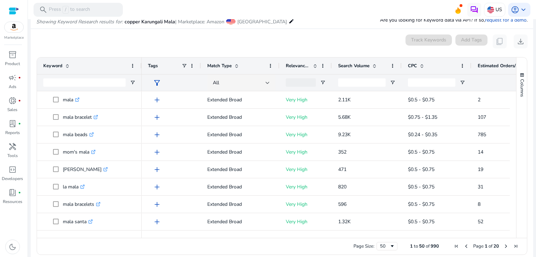
click at [289, 22] on mat-icon "edit" at bounding box center [292, 21] width 6 height 8
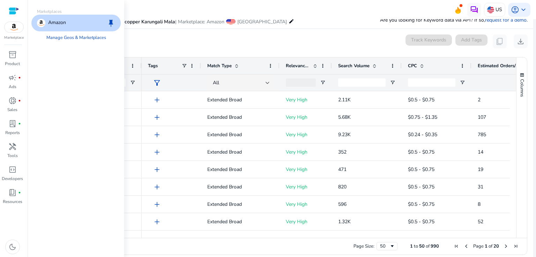
click at [113, 20] on span "keep" at bounding box center [111, 23] width 8 height 8
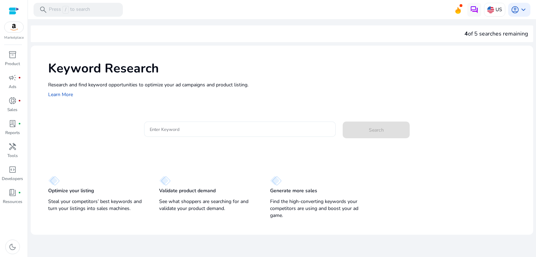
click at [158, 125] on div at bounding box center [240, 129] width 181 height 15
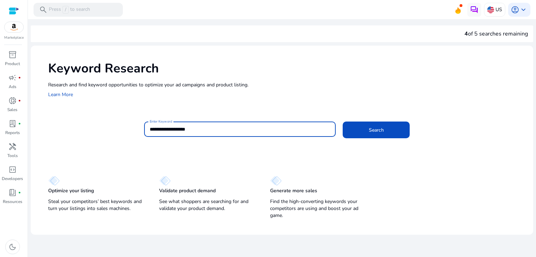
click at [343, 122] on button "Search" at bounding box center [376, 130] width 67 height 17
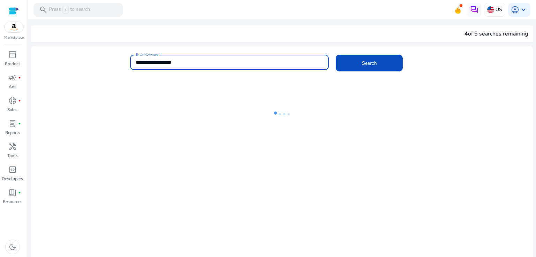
click at [154, 62] on input "**********" at bounding box center [230, 63] width 188 height 8
type input "**********"
click at [368, 62] on span "Search" at bounding box center [369, 63] width 15 height 7
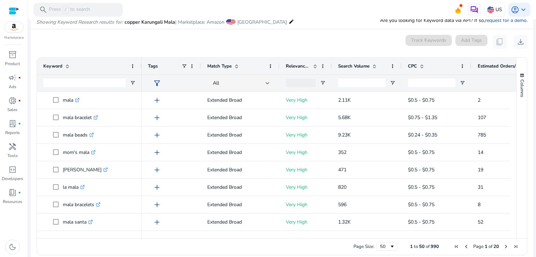
scroll to position [83, 0]
click at [323, 47] on div "0 keyword(s) selected Track Keywords Add Tags content_copy download" at bounding box center [281, 42] width 491 height 14
click at [391, 247] on span "Page Size" at bounding box center [392, 247] width 6 height 6
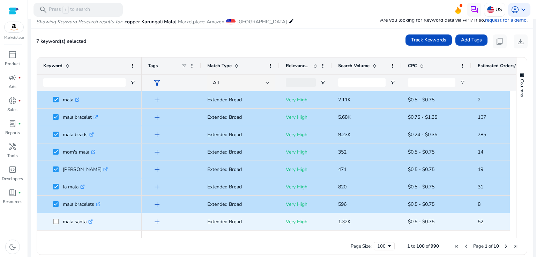
click at [56, 218] on span at bounding box center [58, 222] width 10 height 14
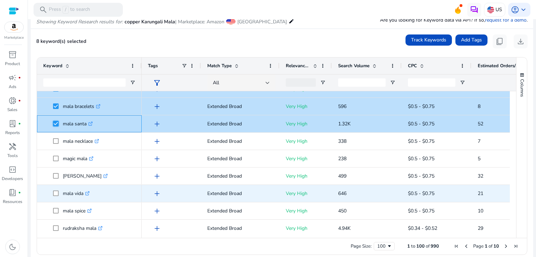
scroll to position [105, 0]
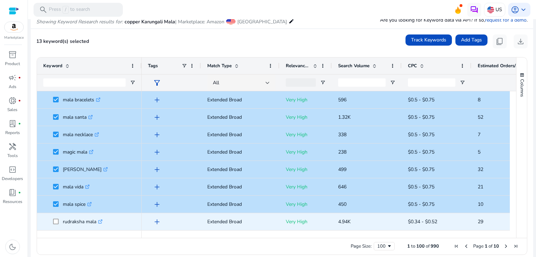
click at [52, 224] on span "rudraksha mala .st0{fill:#2c8af8}" at bounding box center [89, 222] width 92 height 14
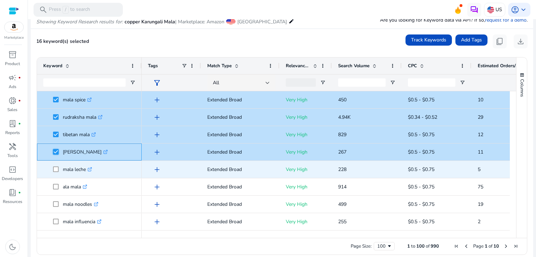
scroll to position [244, 0]
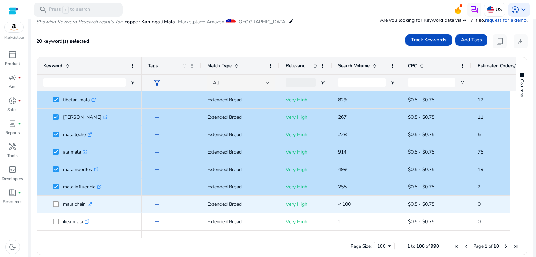
click at [50, 201] on span "mala chain .st0{fill:#2c8af8}" at bounding box center [89, 204] width 92 height 14
click at [52, 206] on span "mala chain .st0{fill:#2c8af8}" at bounding box center [89, 204] width 92 height 14
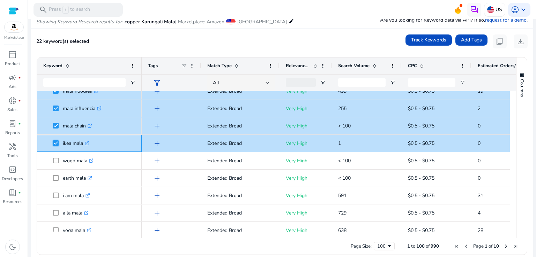
scroll to position [384, 0]
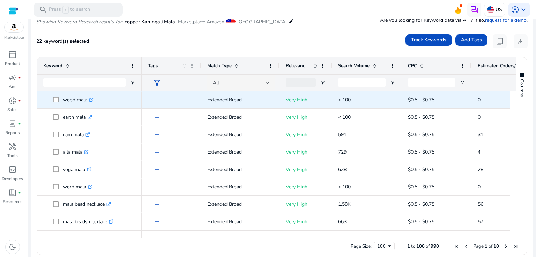
click at [70, 100] on p "wood mala .st0{fill:#2c8af8}" at bounding box center [78, 100] width 31 height 14
click at [72, 98] on p "wood mala .st0{fill:#2c8af8}" at bounding box center [78, 100] width 31 height 14
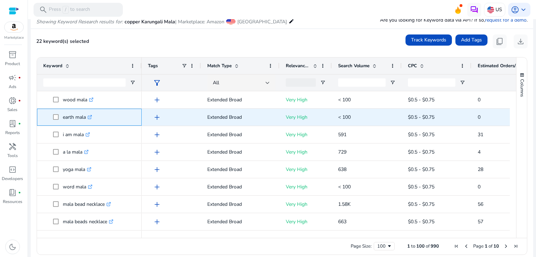
click at [71, 114] on p "earth mala .st0{fill:#2c8af8}" at bounding box center [77, 117] width 29 height 14
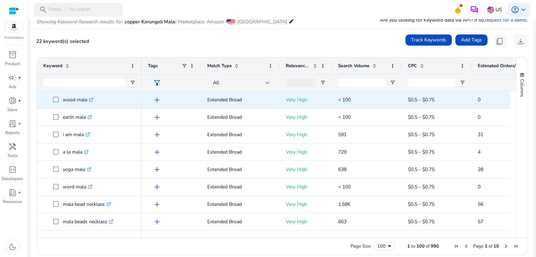
click at [64, 98] on p "wood mala .st0{fill:#2c8af8}" at bounding box center [78, 100] width 31 height 14
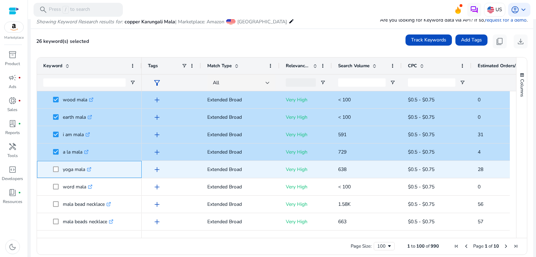
click at [54, 166] on span at bounding box center [58, 170] width 10 height 14
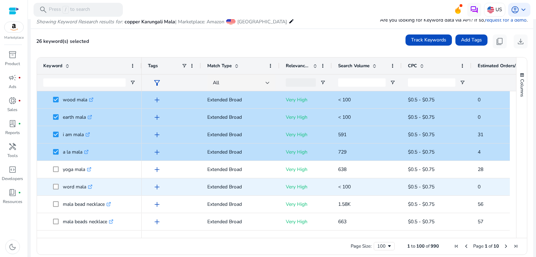
click at [52, 186] on span "word mala .st0{fill:#2c8af8}" at bounding box center [89, 187] width 92 height 14
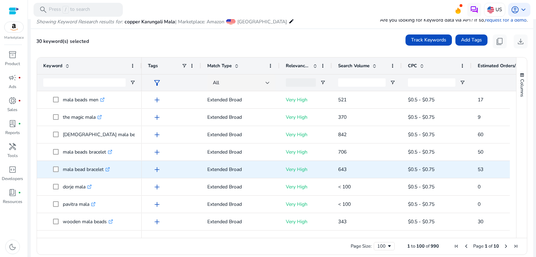
scroll to position [523, 0]
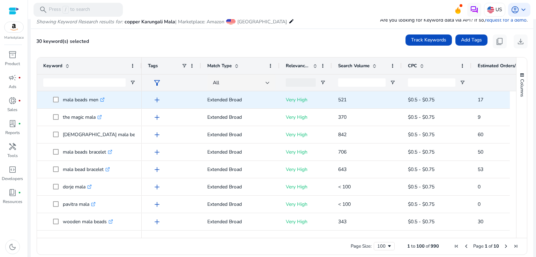
click at [85, 100] on p "mala beads men .st0{fill:#2c8af8}" at bounding box center [84, 100] width 42 height 14
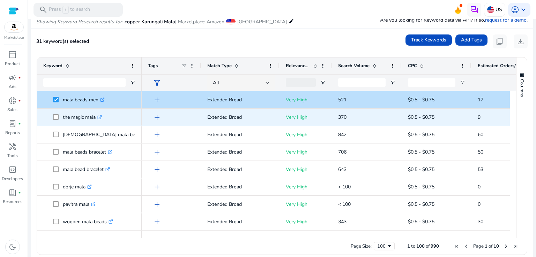
click at [63, 115] on p "the magic mala .st0{fill:#2c8af8}" at bounding box center [82, 117] width 39 height 14
click at [53, 121] on span at bounding box center [58, 117] width 10 height 14
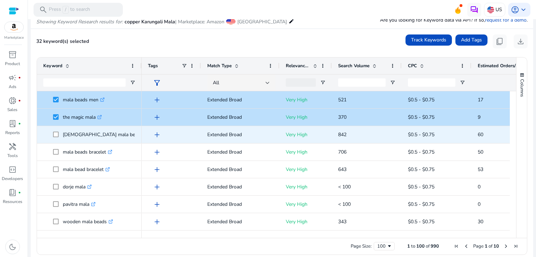
click at [53, 131] on span at bounding box center [58, 135] width 10 height 14
click at [56, 138] on span at bounding box center [58, 135] width 10 height 14
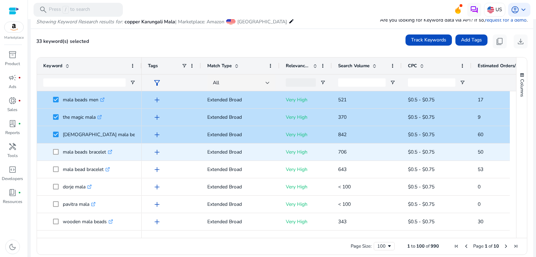
click at [52, 152] on span "mala beads bracelet .st0{fill:#2c8af8}" at bounding box center [89, 152] width 92 height 14
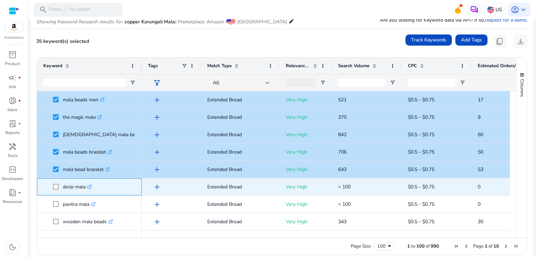
click at [56, 184] on span at bounding box center [58, 187] width 10 height 14
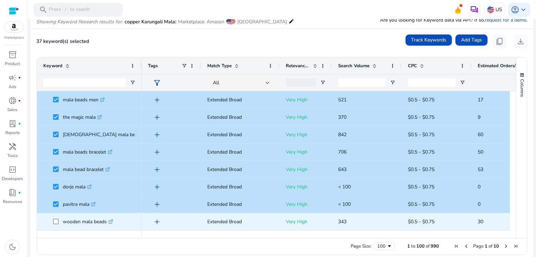
click at [52, 222] on span "wooden mala beads .st0{fill:#2c8af8}" at bounding box center [89, 222] width 92 height 14
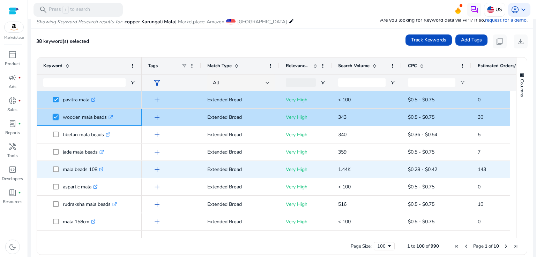
scroll to position [628, 0]
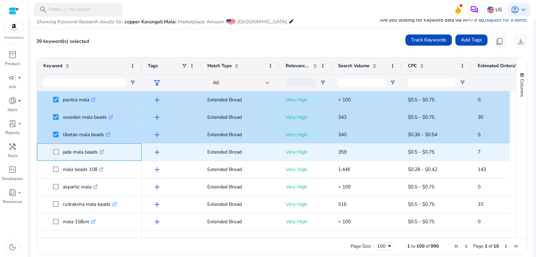
click at [53, 158] on span at bounding box center [58, 152] width 10 height 14
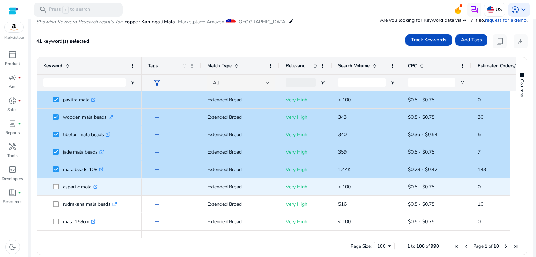
click at [55, 181] on span at bounding box center [58, 187] width 10 height 14
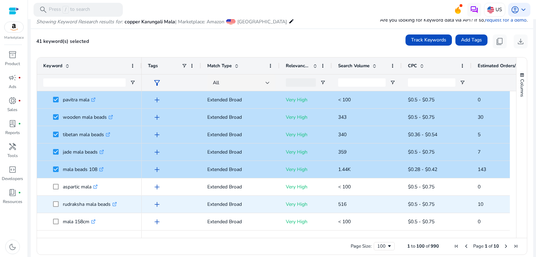
click at [53, 200] on span at bounding box center [58, 204] width 10 height 14
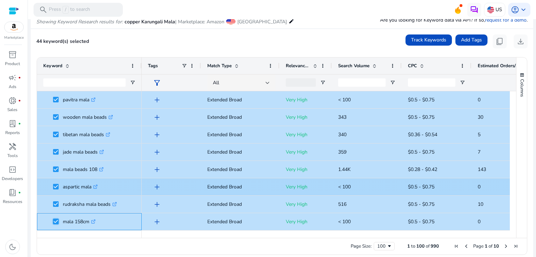
scroll to position [0, 0]
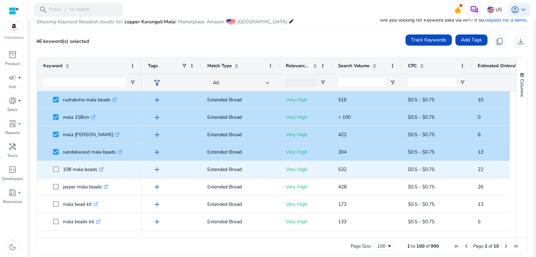
click at [54, 172] on span at bounding box center [58, 170] width 10 height 14
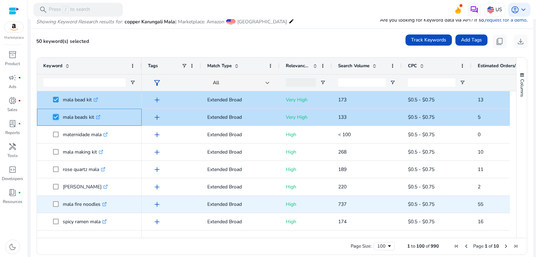
scroll to position [872, 0]
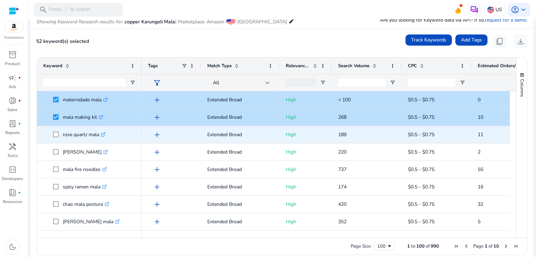
click at [53, 130] on span at bounding box center [58, 135] width 10 height 14
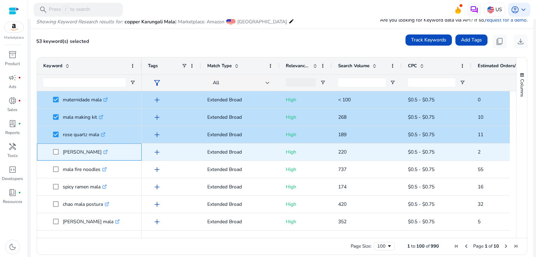
click at [58, 148] on span at bounding box center [58, 152] width 10 height 14
click at [56, 155] on span at bounding box center [58, 152] width 10 height 14
click at [55, 155] on span at bounding box center [58, 152] width 10 height 14
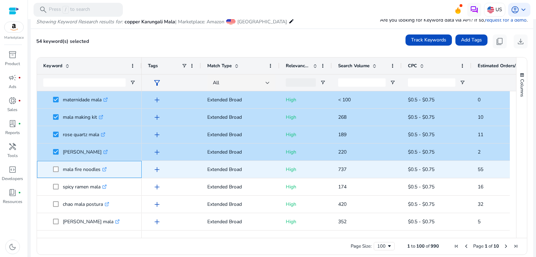
click at [55, 165] on span at bounding box center [58, 170] width 10 height 14
click at [56, 174] on span at bounding box center [58, 170] width 10 height 14
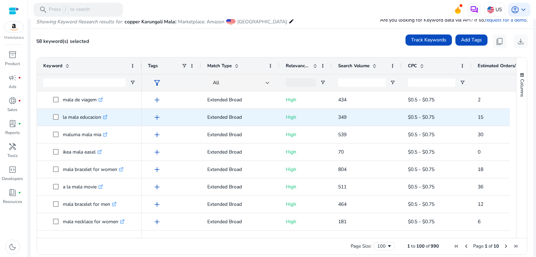
scroll to position [942, 0]
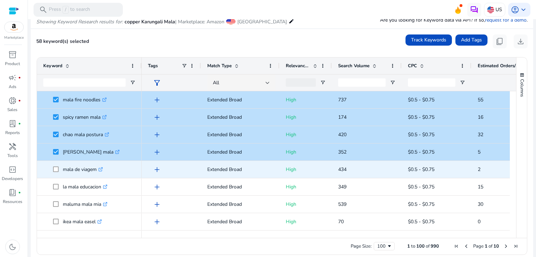
click at [59, 170] on span at bounding box center [58, 170] width 10 height 14
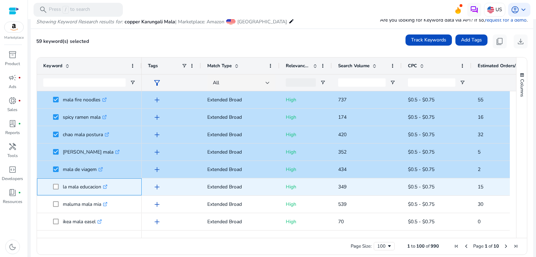
click at [52, 188] on span "la mala educacion .st0{fill:#2c8af8}" at bounding box center [89, 187] width 92 height 14
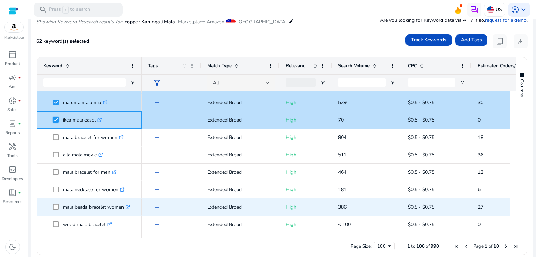
scroll to position [1047, 0]
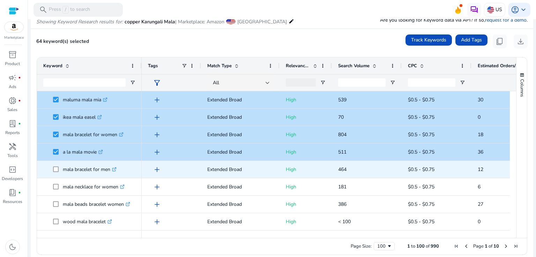
click at [54, 173] on span at bounding box center [58, 170] width 10 height 14
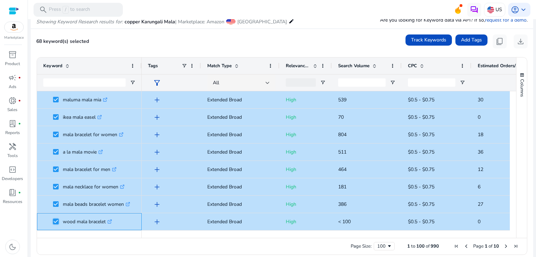
scroll to position [1116, 0]
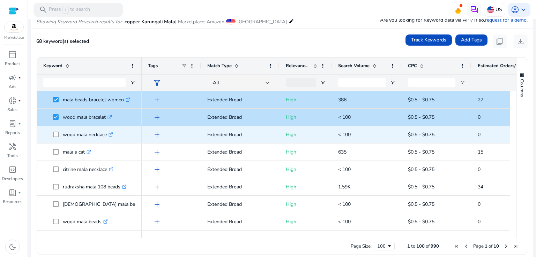
click at [59, 137] on span at bounding box center [58, 135] width 10 height 14
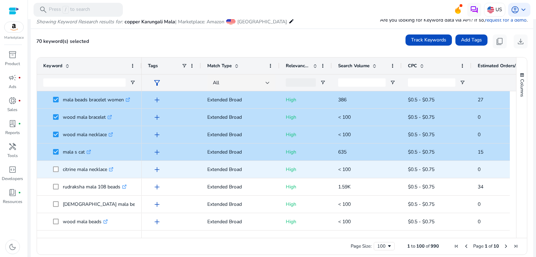
click at [54, 174] on span at bounding box center [58, 170] width 10 height 14
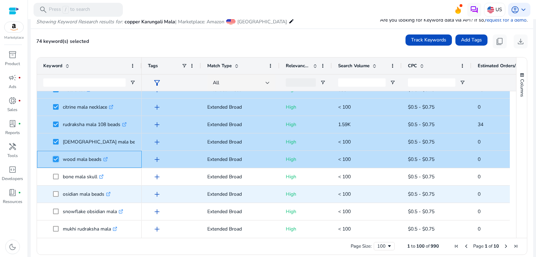
scroll to position [1221, 0]
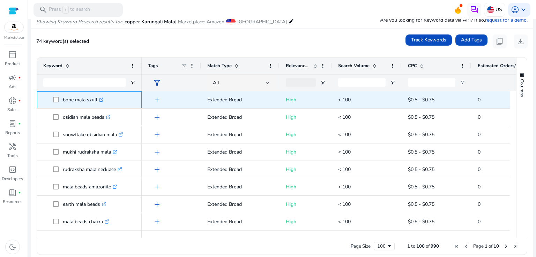
click at [53, 103] on span at bounding box center [58, 100] width 10 height 14
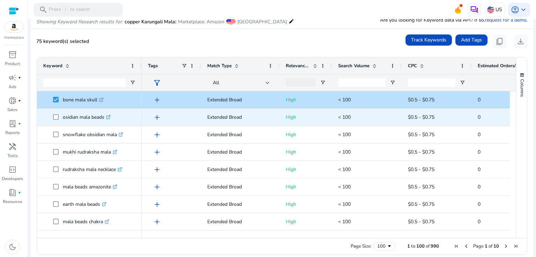
click at [57, 121] on span at bounding box center [58, 117] width 10 height 14
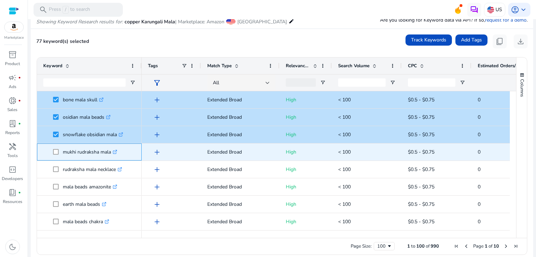
click at [52, 155] on span "mukhi rudraksha mala .st0{fill:#2c8af8}" at bounding box center [89, 152] width 92 height 14
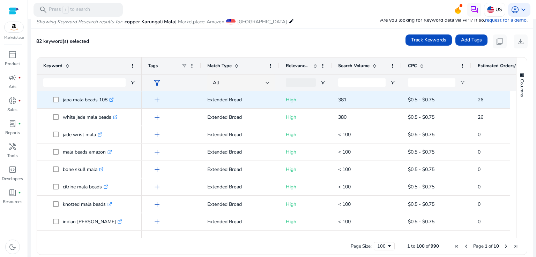
click at [52, 101] on span "japa mala beads 108 .st0{fill:#2c8af8}" at bounding box center [89, 100] width 92 height 14
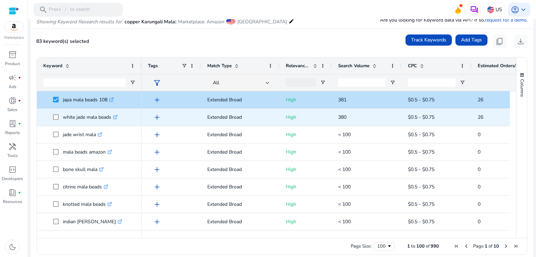
click at [59, 114] on span at bounding box center [58, 117] width 10 height 14
click at [56, 120] on span at bounding box center [58, 117] width 10 height 14
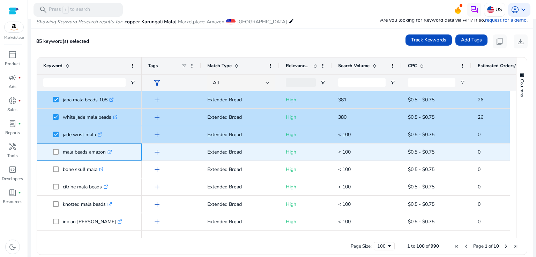
click at [59, 151] on span at bounding box center [58, 152] width 10 height 14
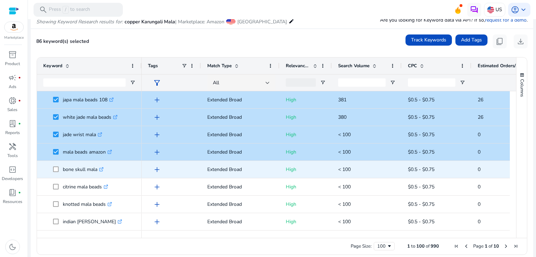
click at [51, 168] on span "bone skull mala .st0{fill:#2c8af8}" at bounding box center [89, 170] width 92 height 14
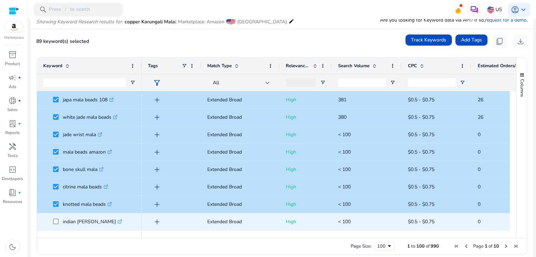
click at [52, 224] on span "indian [PERSON_NAME] .st0{fill:#2c8af8}" at bounding box center [89, 222] width 92 height 14
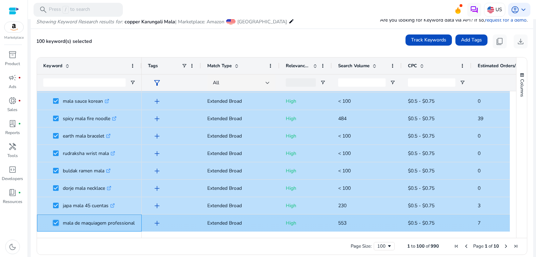
scroll to position [90, 0]
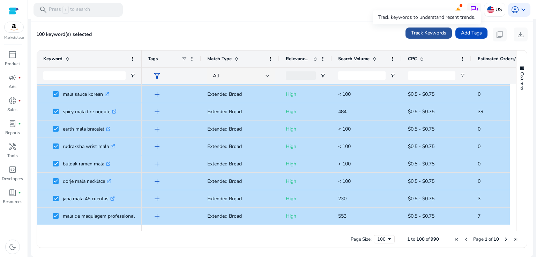
click at [412, 35] on span "Track Keywords" at bounding box center [428, 32] width 35 height 7
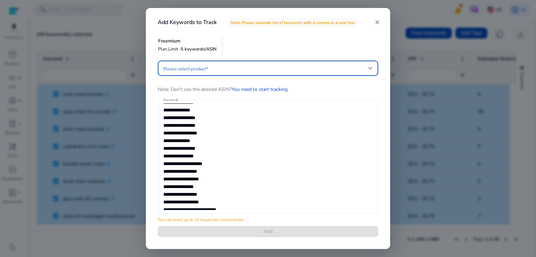
scroll to position [672, 0]
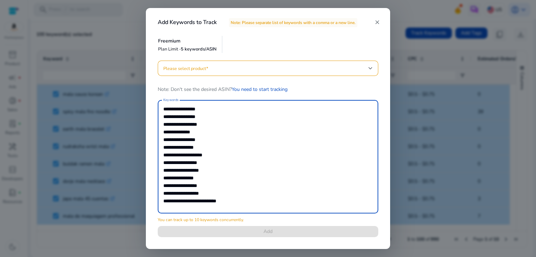
click at [185, 139] on textarea "Keywords" at bounding box center [267, 157] width 209 height 107
